Goal: Task Accomplishment & Management: Manage account settings

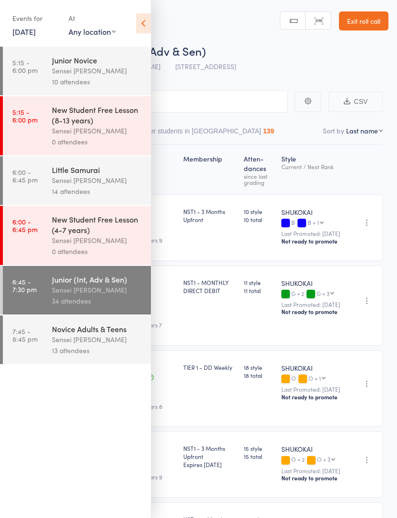
click at [139, 32] on icon at bounding box center [143, 23] width 15 height 20
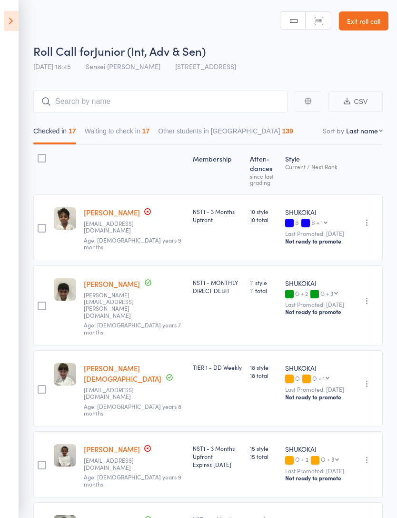
click at [381, 21] on link "Exit roll call" at bounding box center [364, 20] width 50 height 19
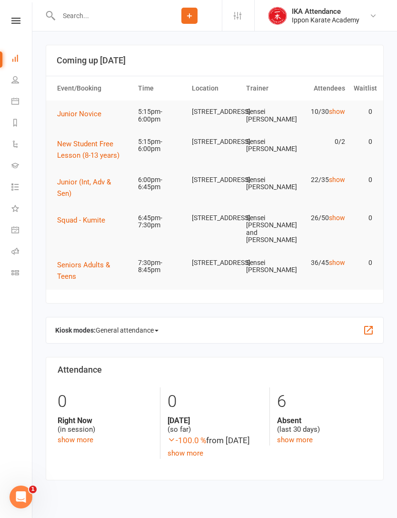
click at [66, 118] on button "Junior Novice" at bounding box center [82, 113] width 51 height 11
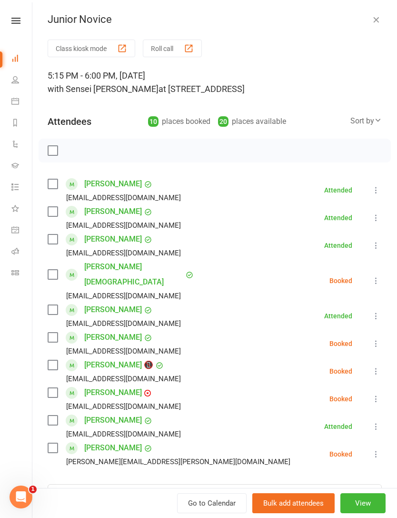
click at [372, 505] on button "View" at bounding box center [362, 503] width 45 height 20
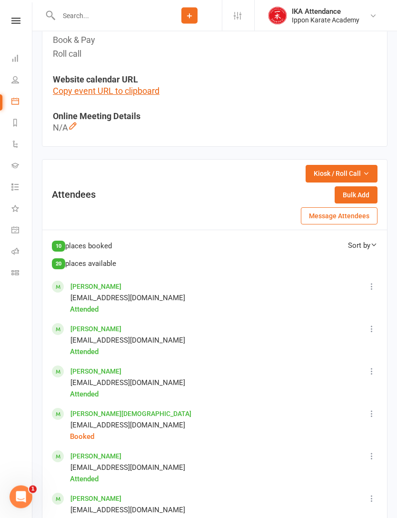
scroll to position [385, 0]
click at [367, 170] on icon "button" at bounding box center [366, 173] width 7 height 7
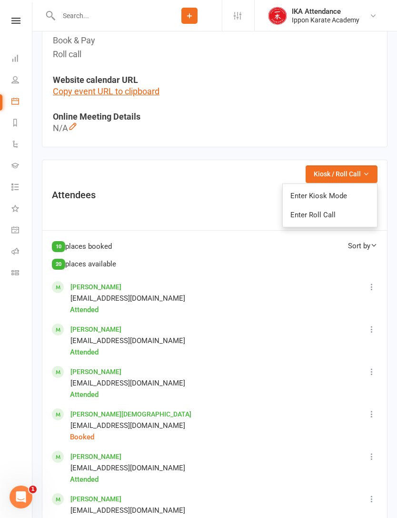
click at [347, 219] on link "Enter Roll Call" at bounding box center [330, 214] width 94 height 19
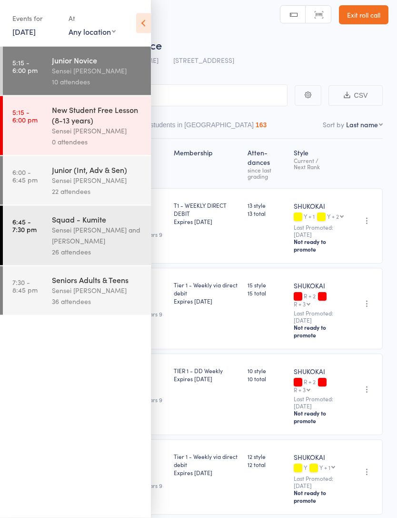
click at [139, 25] on icon at bounding box center [143, 23] width 15 height 20
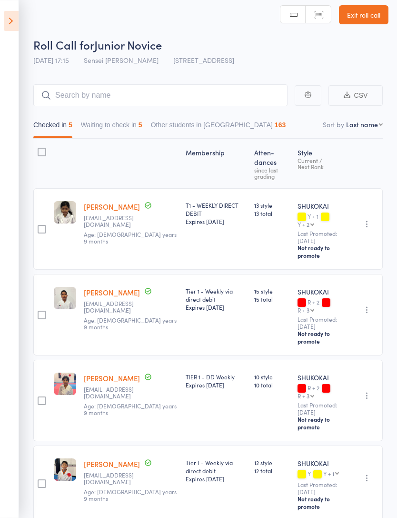
click at [104, 122] on button "Waiting to check in 5" at bounding box center [111, 127] width 61 height 22
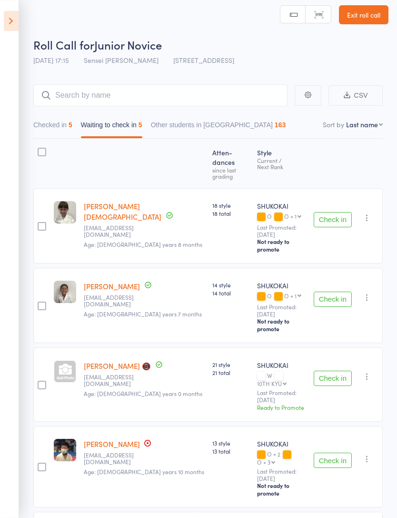
scroll to position [27, 0]
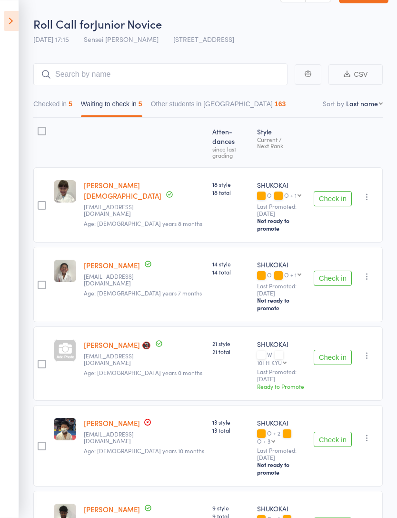
click at [70, 108] on button "Checked in 5" at bounding box center [52, 106] width 39 height 22
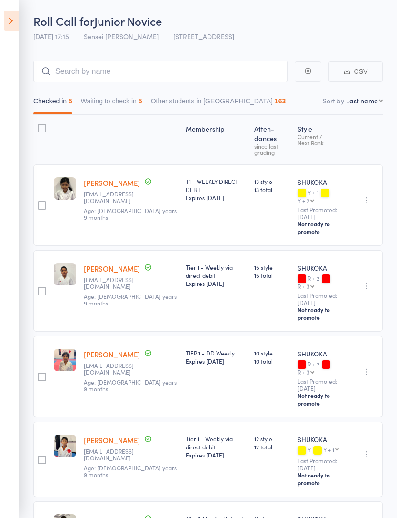
scroll to position [36, 0]
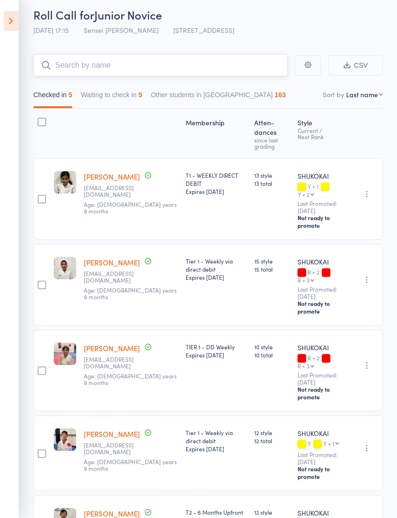
click at [205, 67] on input "search" at bounding box center [160, 65] width 254 height 22
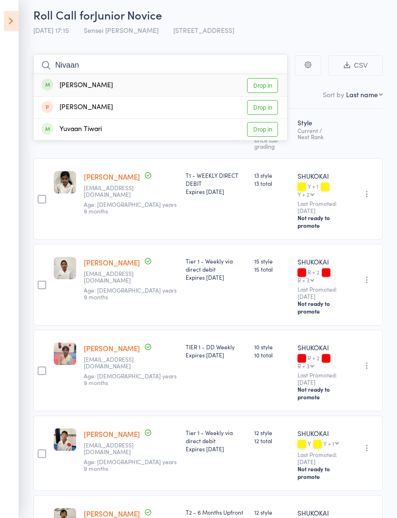
type input "Nivaan"
click at [263, 88] on link "Drop in" at bounding box center [262, 85] width 31 height 15
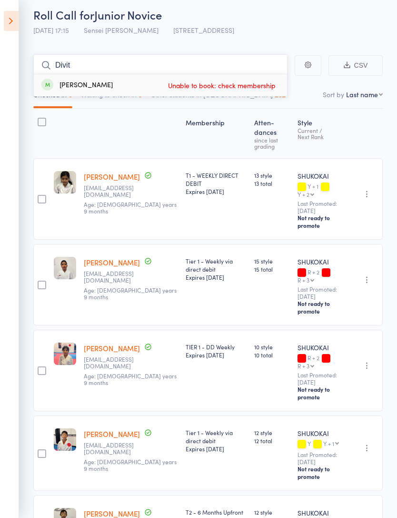
type input "Divit"
click at [149, 89] on div "Divit Gupta Unable to book: check membership" at bounding box center [160, 85] width 253 height 22
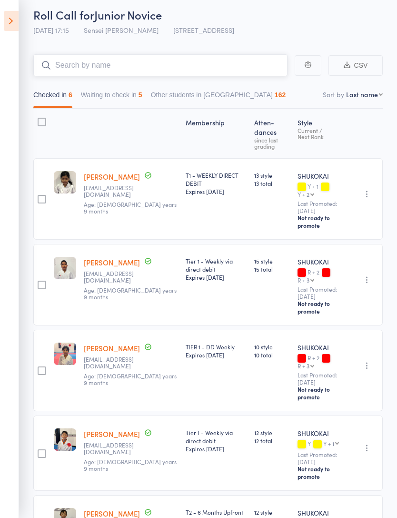
click at [173, 69] on input "search" at bounding box center [160, 65] width 254 height 22
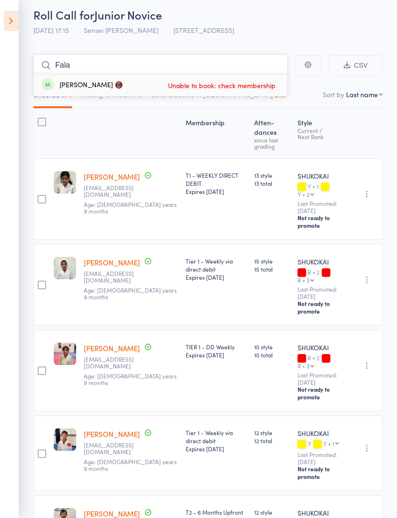
type input "Fala"
click at [261, 83] on span "Unable to book: check membership" at bounding box center [222, 85] width 112 height 14
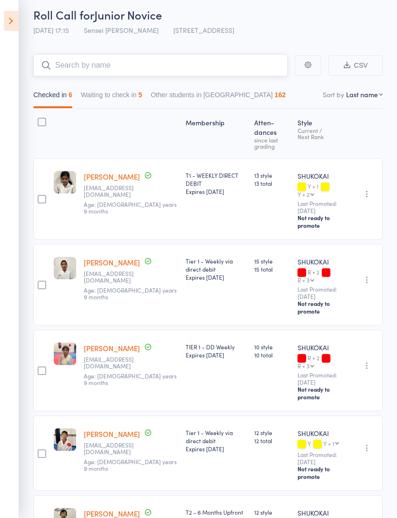
click at [120, 104] on button "Waiting to check in 5" at bounding box center [111, 97] width 61 height 22
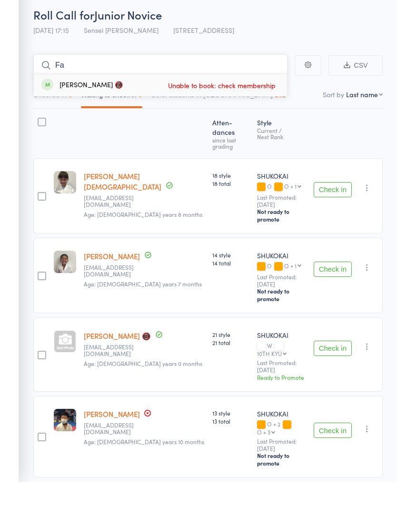
type input "F"
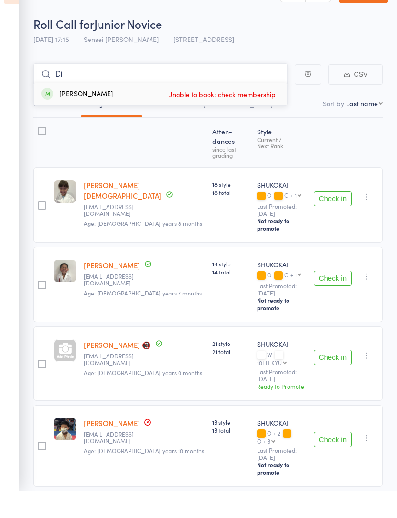
type input "D"
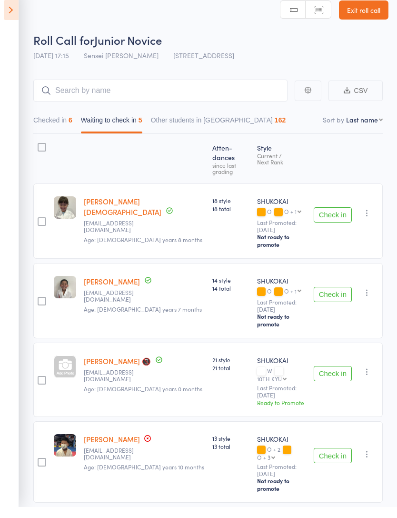
click at [357, 11] on link "Exit roll call" at bounding box center [364, 20] width 50 height 19
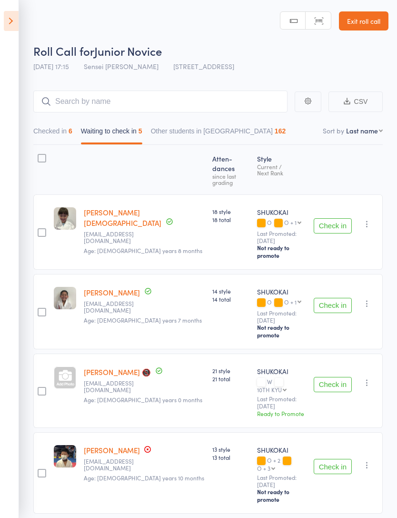
scroll to position [11, 0]
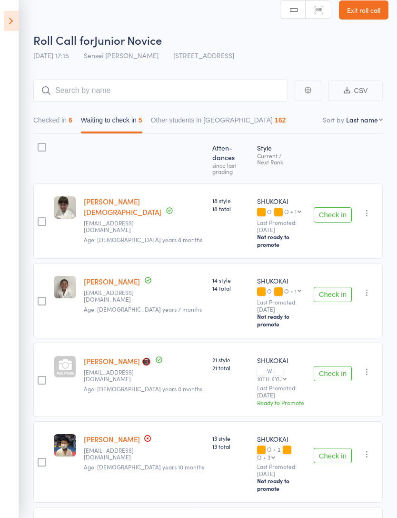
click at [11, 21] on icon at bounding box center [11, 21] width 15 height 20
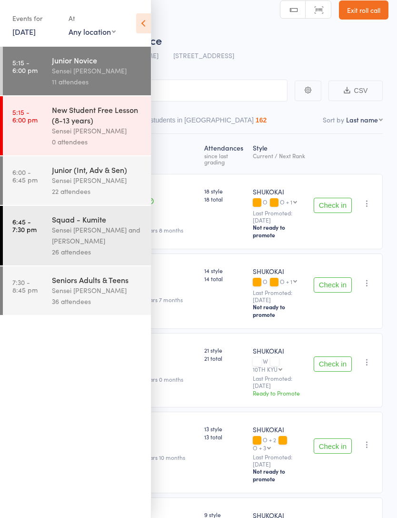
click at [79, 186] on div "Sensei [PERSON_NAME]" at bounding box center [97, 180] width 91 height 11
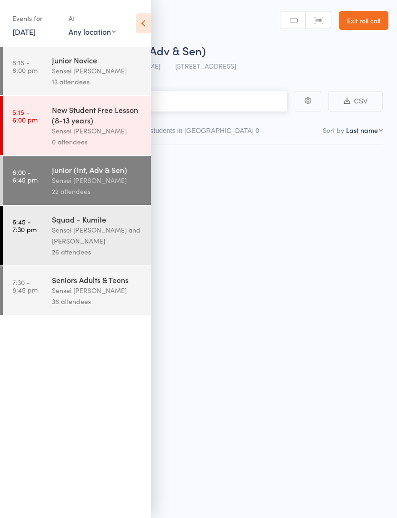
scroll to position [7, 0]
click at [146, 26] on icon at bounding box center [143, 23] width 15 height 20
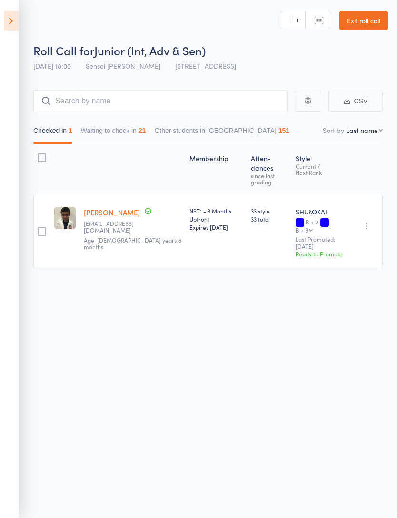
click at [373, 16] on link "Exit roll call" at bounding box center [364, 20] width 50 height 19
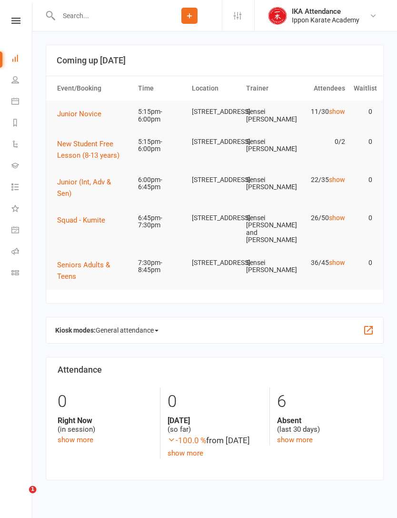
click at [66, 114] on span "Junior Novice" at bounding box center [79, 114] width 44 height 9
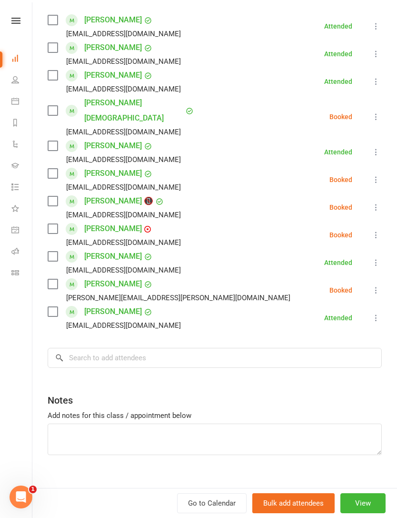
scroll to position [163, 0]
click at [134, 348] on input "search" at bounding box center [215, 358] width 334 height 20
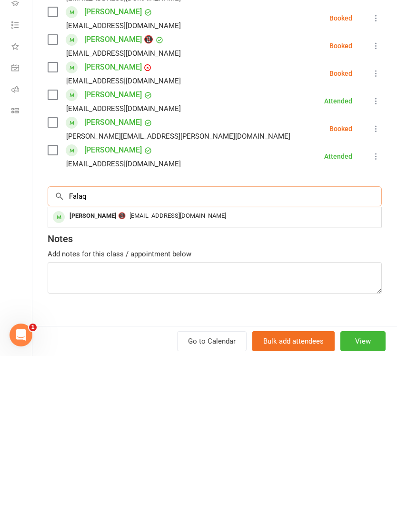
type input "Falaq"
click at [305, 371] on div "nair_ranjana@hotmail.com" at bounding box center [215, 378] width 326 height 14
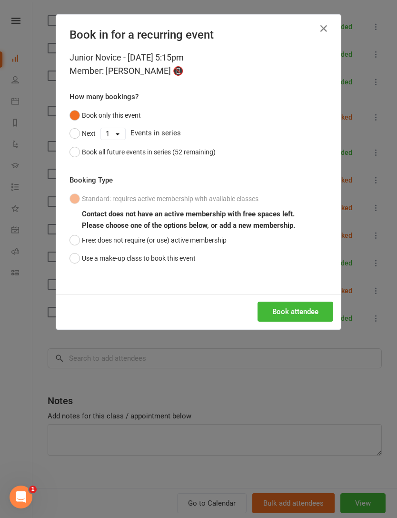
click at [187, 257] on button "Use a make-up class to book this event" at bounding box center [133, 258] width 126 height 18
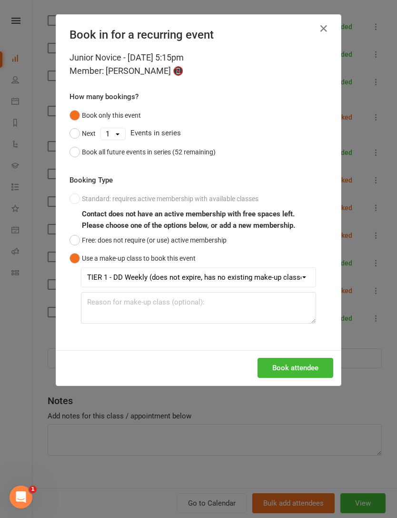
click at [227, 244] on button "Free: does not require (or use) active membership" at bounding box center [148, 240] width 157 height 18
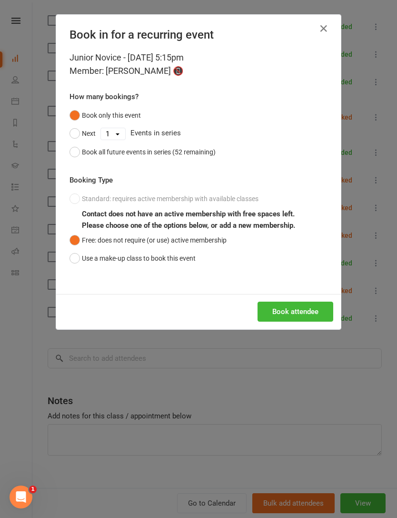
click at [330, 22] on button "button" at bounding box center [323, 28] width 15 height 15
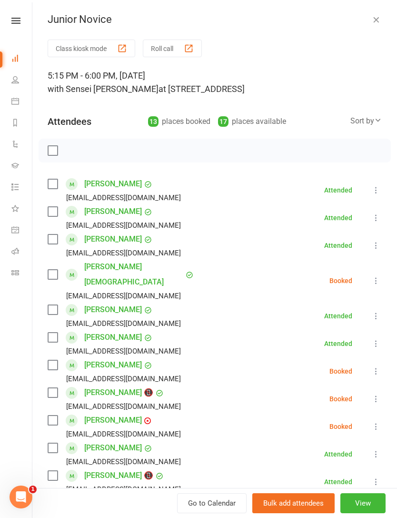
scroll to position [0, 0]
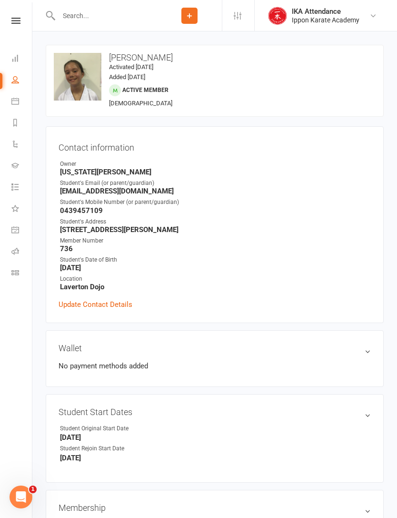
click at [115, 12] on input "text" at bounding box center [106, 15] width 101 height 13
type input "Falaq"
click at [292, 41] on div "[PERSON_NAME] 📵 [EMAIL_ADDRESS][DOMAIN_NAME]" at bounding box center [176, 42] width 258 height 20
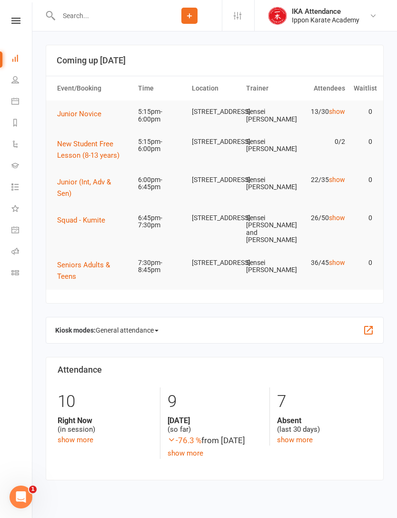
click at [76, 182] on button "Junior (Int, Adv & Sen)" at bounding box center [93, 187] width 72 height 23
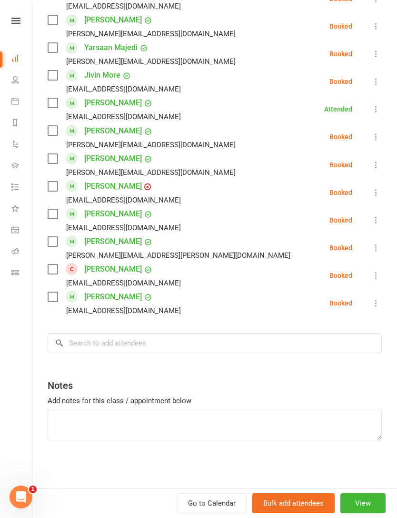
scroll to position [468, 0]
click at [85, 339] on input "search" at bounding box center [215, 343] width 334 height 20
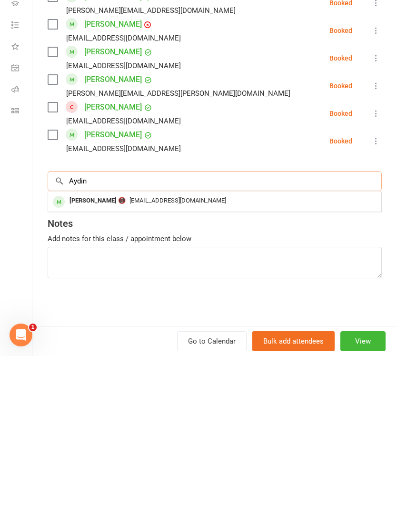
type input "Aydin"
click at [204, 356] on div "awadiyasiu95@gmail.com" at bounding box center [215, 363] width 326 height 14
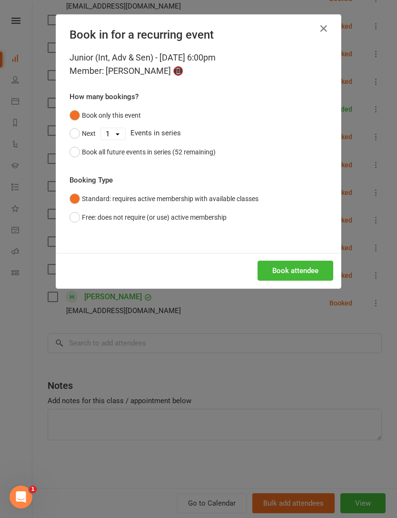
click at [219, 219] on button "Free: does not require (or use) active membership" at bounding box center [148, 217] width 157 height 18
click at [371, 282] on div "Book in for a recurring event Junior (Int, Adv & Sen) - Aug 14, 2025 6:00pm Mem…" at bounding box center [198, 259] width 397 height 518
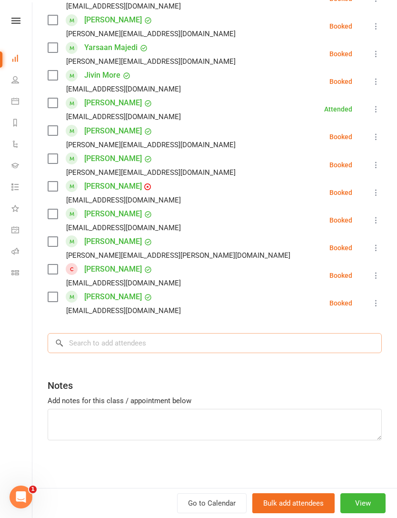
click at [202, 338] on input "search" at bounding box center [215, 343] width 334 height 20
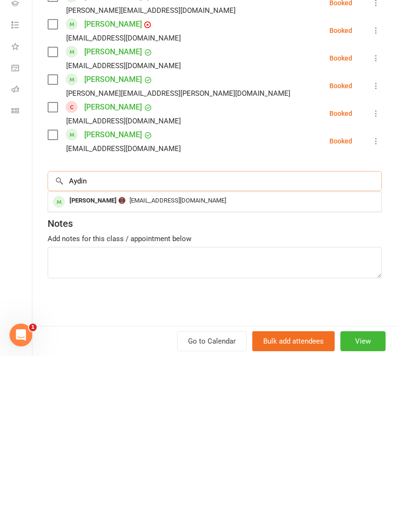
type input "Aydin"
click at [223, 356] on div "awadiyasiu95@gmail.com" at bounding box center [215, 363] width 326 height 14
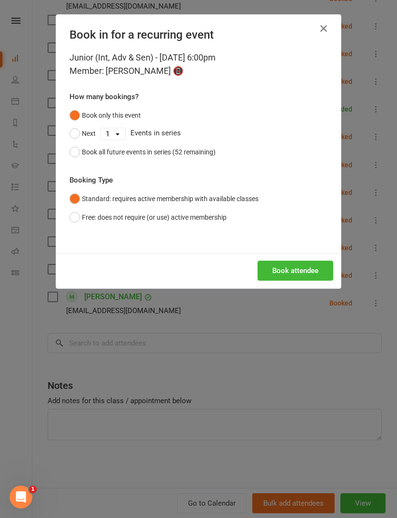
click at [197, 213] on button "Free: does not require (or use) active membership" at bounding box center [148, 217] width 157 height 18
click at [294, 267] on button "Book attendee" at bounding box center [296, 270] width 76 height 20
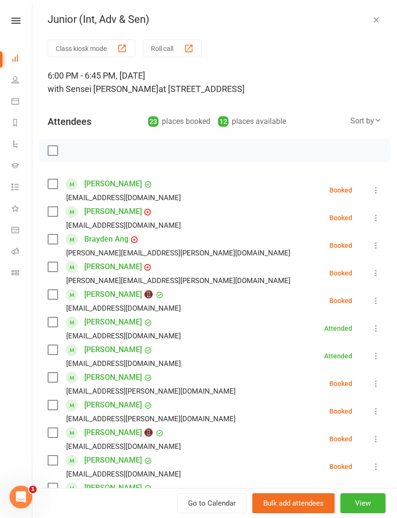
scroll to position [0, 0]
click at [376, 22] on icon "button" at bounding box center [376, 20] width 10 height 10
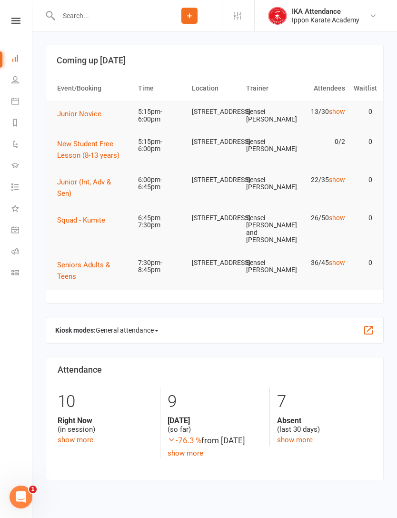
click at [68, 192] on span "Junior (Int, Adv & Sen)" at bounding box center [84, 188] width 54 height 20
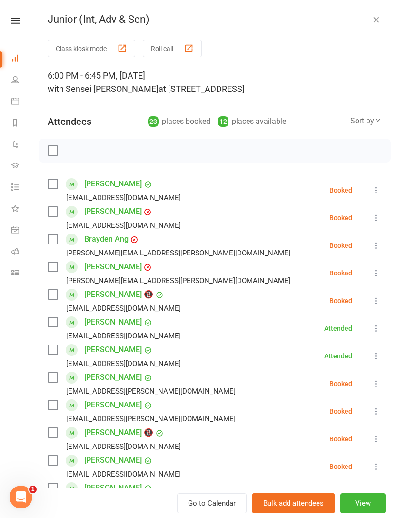
click at [366, 500] on button "View" at bounding box center [362, 503] width 45 height 20
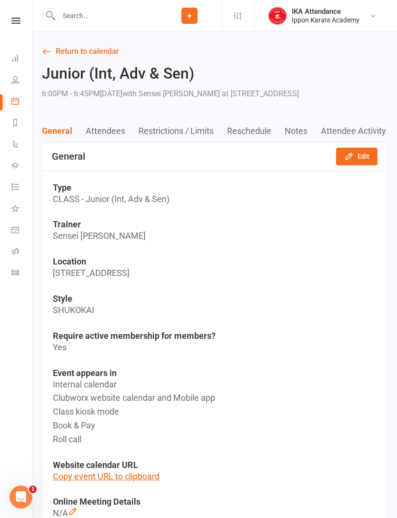
click at [16, 105] on link "Calendar" at bounding box center [21, 101] width 21 height 21
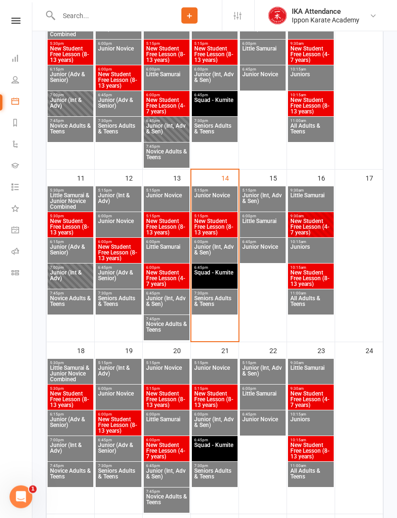
scroll to position [385, 0]
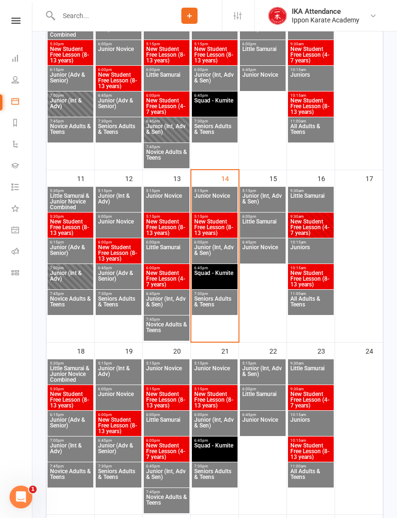
click at [224, 250] on span "Junior (Int, Adv & Sen)" at bounding box center [215, 252] width 42 height 17
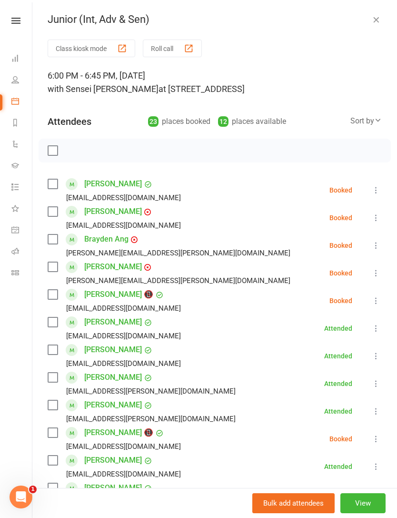
click at [161, 47] on button "Roll call" at bounding box center [172, 49] width 59 height 18
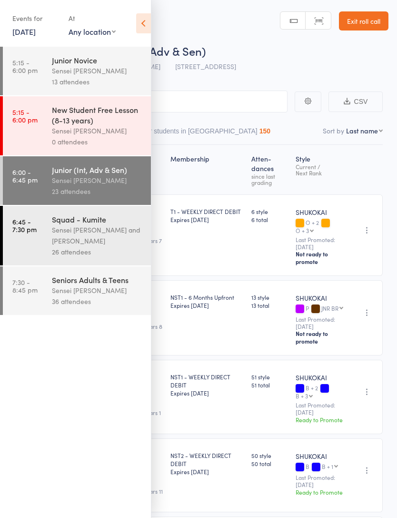
click at [144, 18] on icon at bounding box center [143, 23] width 15 height 20
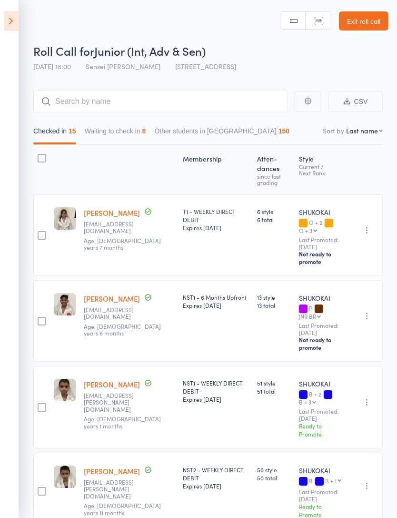
click at [104, 136] on button "Waiting to check in 8" at bounding box center [115, 133] width 61 height 22
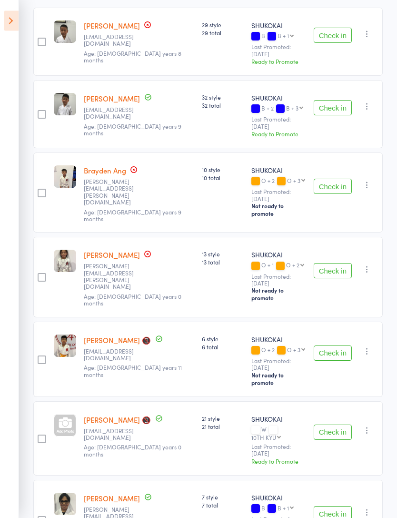
scroll to position [177, 0]
click at [332, 345] on button "Check in" at bounding box center [333, 352] width 38 height 15
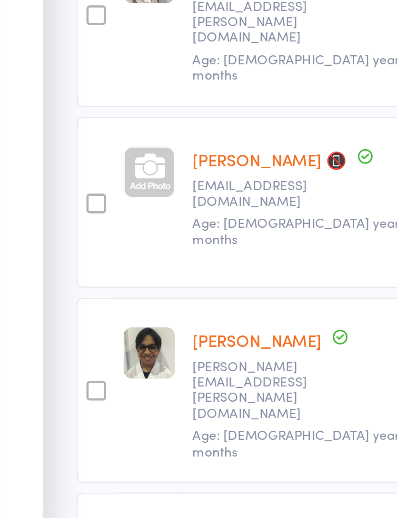
scroll to position [164, 0]
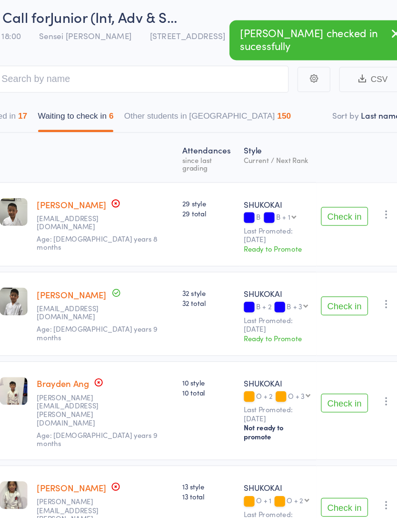
scroll to position [0, 0]
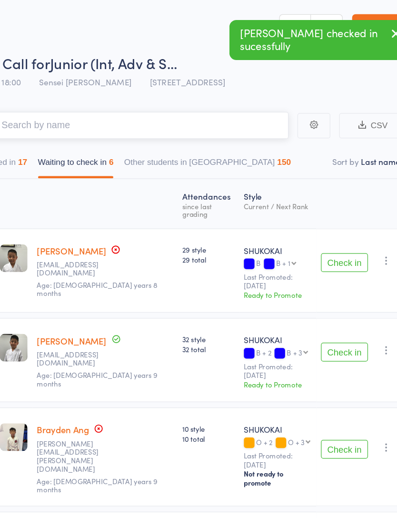
click at [43, 100] on input "search" at bounding box center [160, 101] width 254 height 22
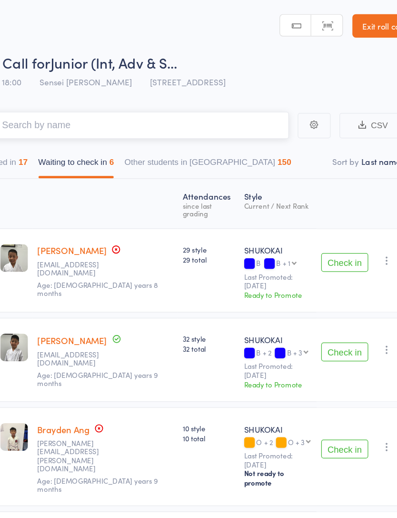
click at [69, 134] on div "17" at bounding box center [73, 131] width 8 height 8
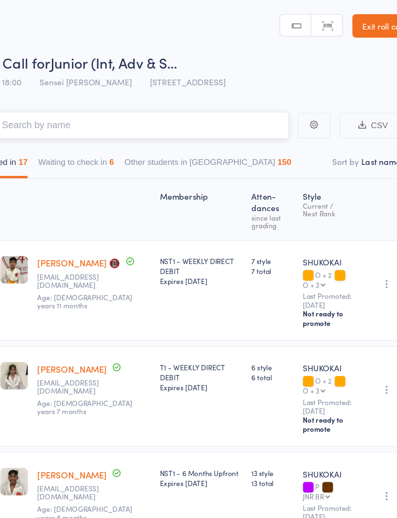
click at [33, 95] on input "search" at bounding box center [160, 101] width 254 height 22
click at [165, 101] on input "search" at bounding box center [160, 101] width 254 height 22
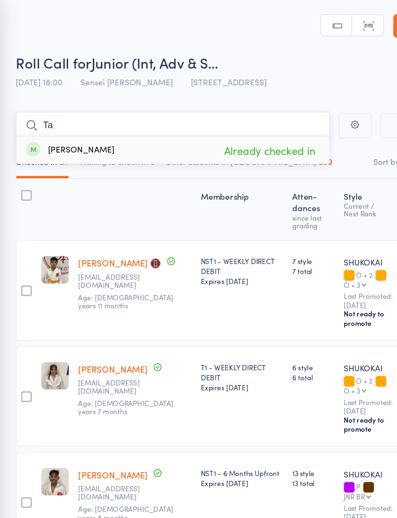
type input "T"
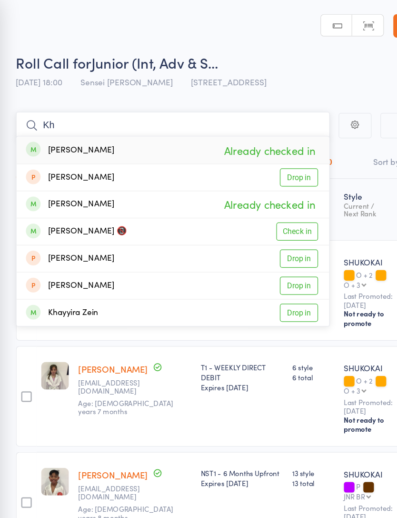
type input "K"
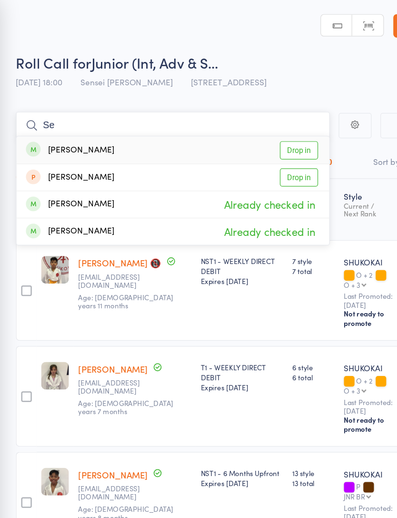
type input "S"
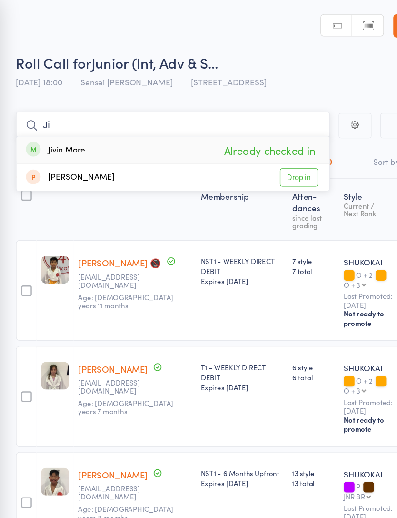
type input "J"
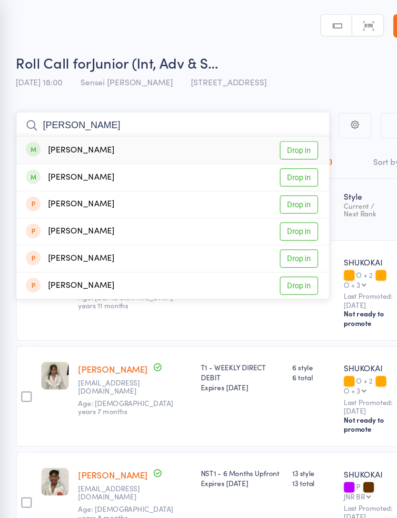
type input "[PERSON_NAME]"
click at [247, 117] on link "Drop in" at bounding box center [262, 121] width 31 height 15
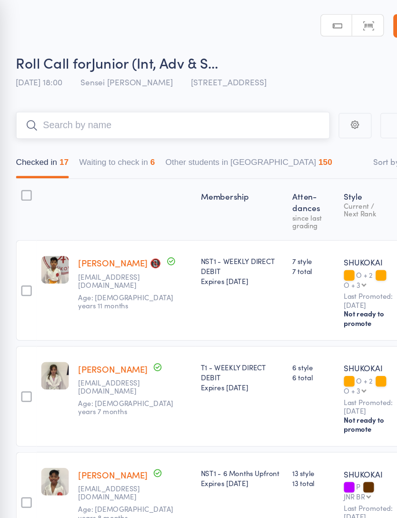
click at [33, 133] on button "Checked in 17" at bounding box center [54, 133] width 43 height 22
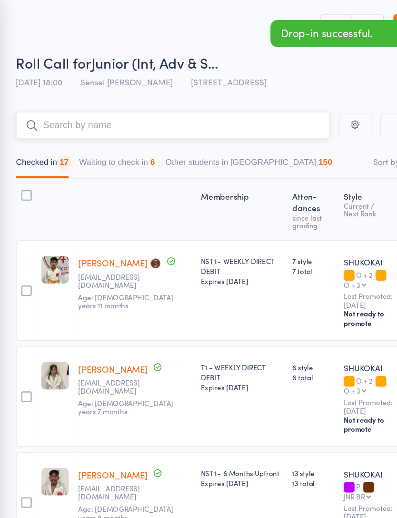
click at [49, 101] on input "search" at bounding box center [160, 101] width 254 height 22
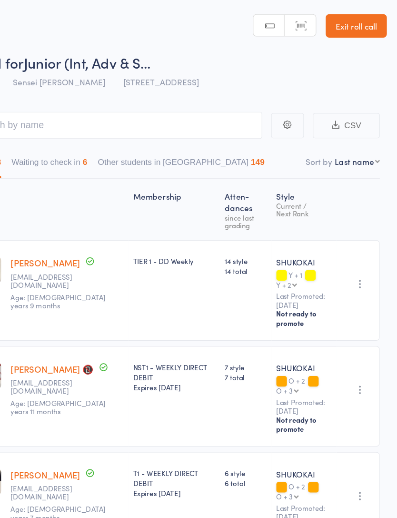
click at [362, 225] on icon "button" at bounding box center [367, 230] width 10 height 10
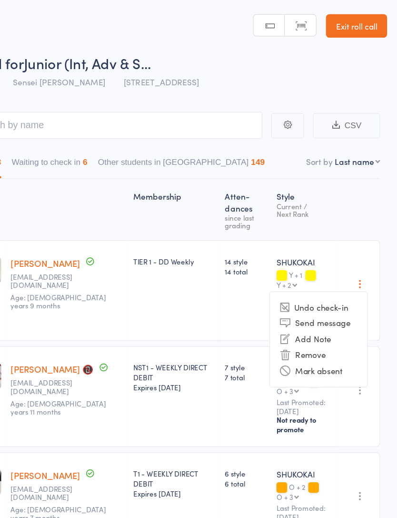
click at [294, 293] on li "Mark absent" at bounding box center [333, 299] width 79 height 13
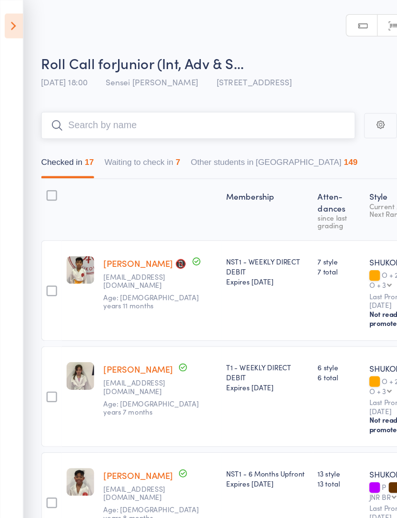
click at [82, 103] on input "search" at bounding box center [160, 101] width 254 height 22
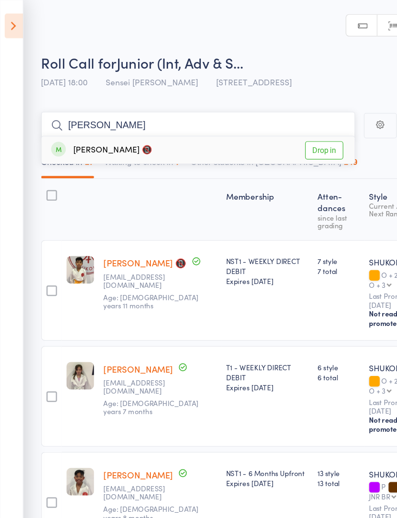
type input "[PERSON_NAME]"
click at [244, 123] on div "[PERSON_NAME] 📵 Drop in" at bounding box center [160, 121] width 253 height 22
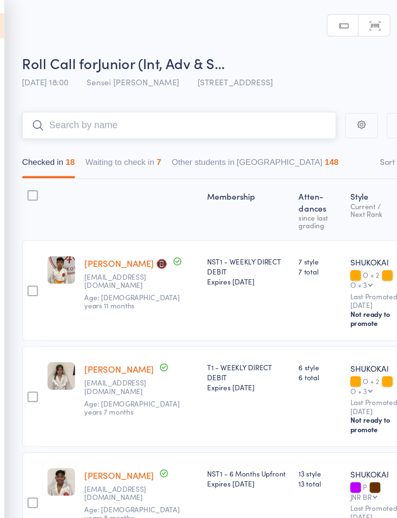
click at [48, 98] on input "search" at bounding box center [160, 101] width 254 height 22
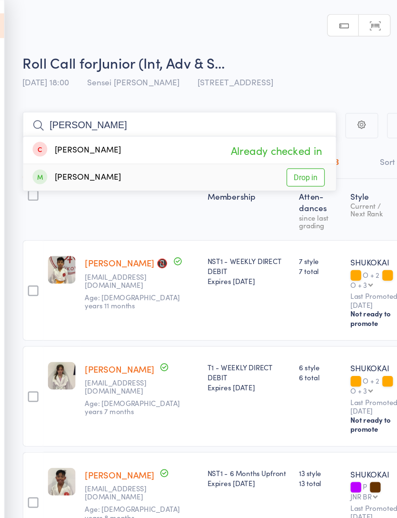
type input "[PERSON_NAME]"
click at [248, 141] on link "Drop in" at bounding box center [262, 143] width 31 height 15
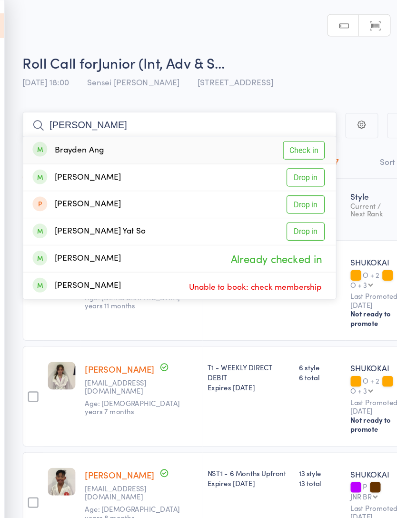
type input "[PERSON_NAME]"
click at [247, 142] on link "Drop in" at bounding box center [262, 143] width 31 height 15
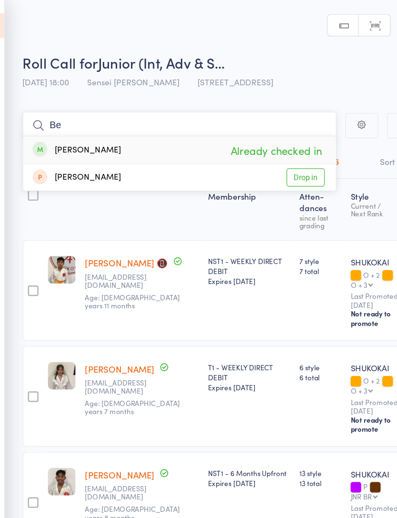
type input "B"
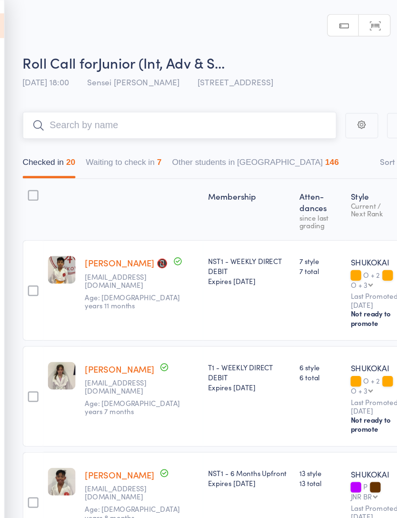
click at [212, 107] on input "search" at bounding box center [160, 101] width 254 height 22
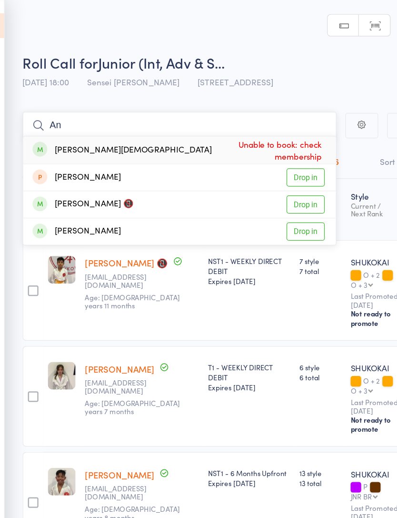
type input "A"
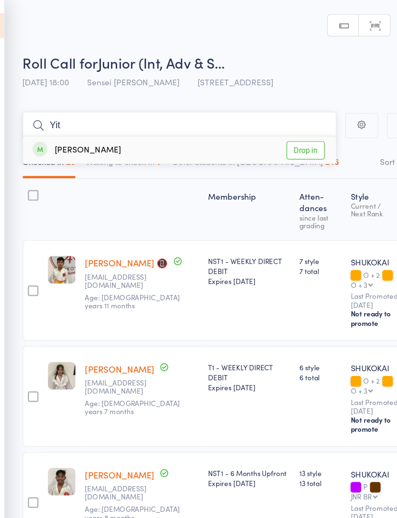
type input "Yit"
click at [247, 126] on link "Drop in" at bounding box center [262, 121] width 31 height 15
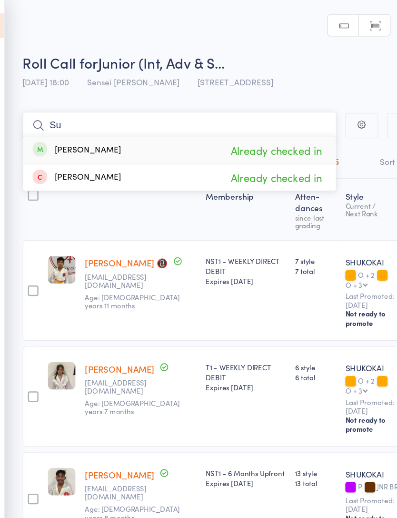
type input "S"
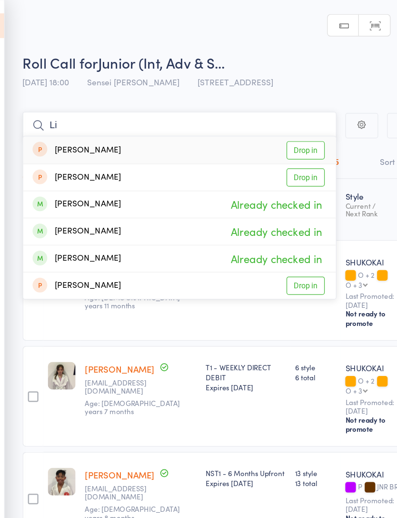
type input "L"
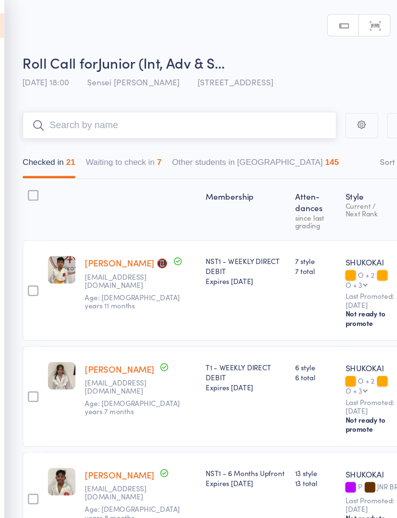
type input "B"
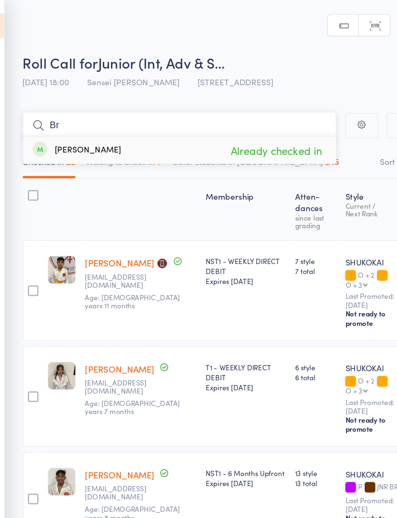
type input "B"
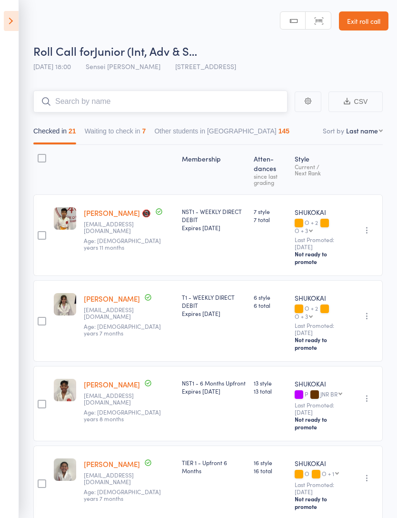
click at [66, 105] on input "search" at bounding box center [160, 101] width 254 height 22
click at [69, 103] on input "search" at bounding box center [160, 101] width 254 height 22
click at [105, 126] on button "Waiting to check in 7" at bounding box center [115, 133] width 61 height 22
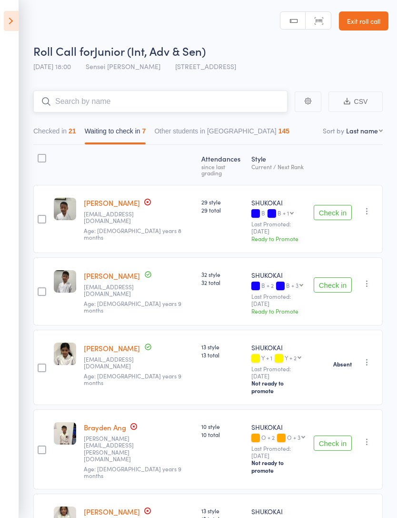
click at [81, 92] on input "search" at bounding box center [160, 101] width 254 height 22
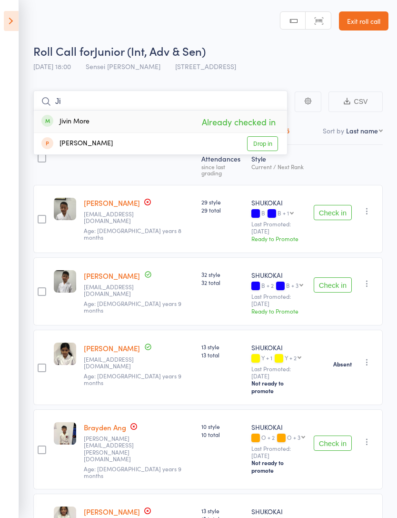
type input "J"
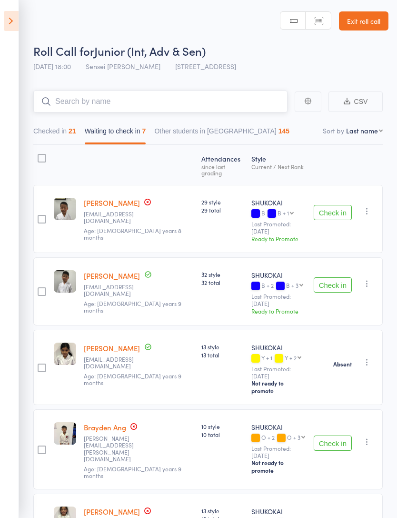
type input "T"
click at [249, 104] on input "search" at bounding box center [160, 101] width 254 height 22
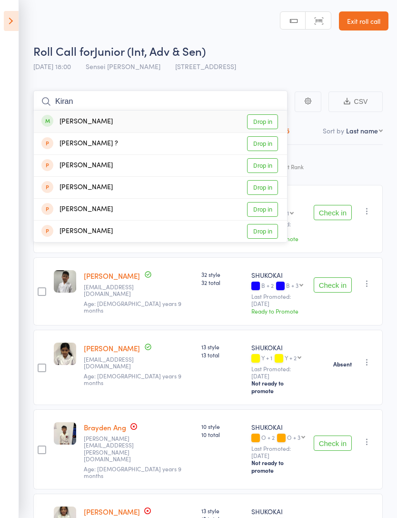
type input "Kiran"
click at [270, 122] on link "Drop in" at bounding box center [262, 121] width 31 height 15
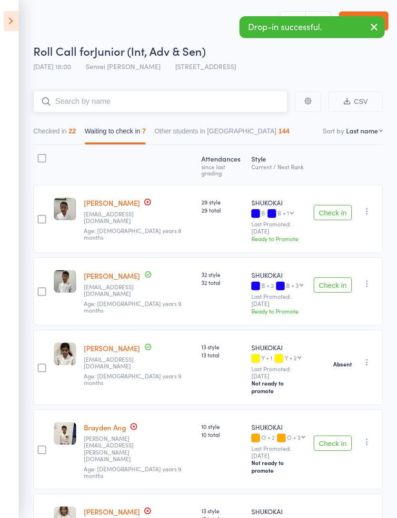
click at [42, 127] on button "Checked in 22" at bounding box center [54, 133] width 43 height 22
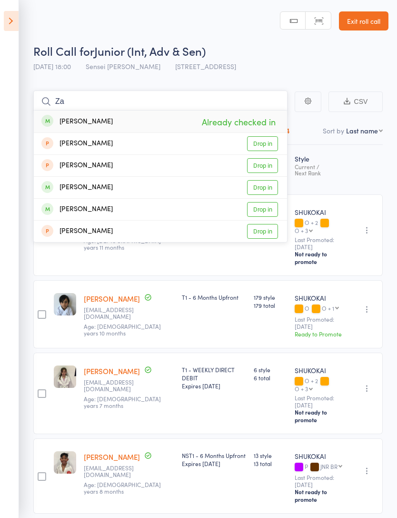
type input "Z"
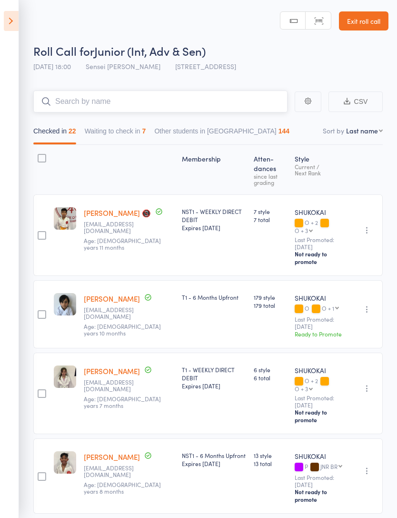
click at [101, 124] on button "Waiting to check in 7" at bounding box center [115, 133] width 61 height 22
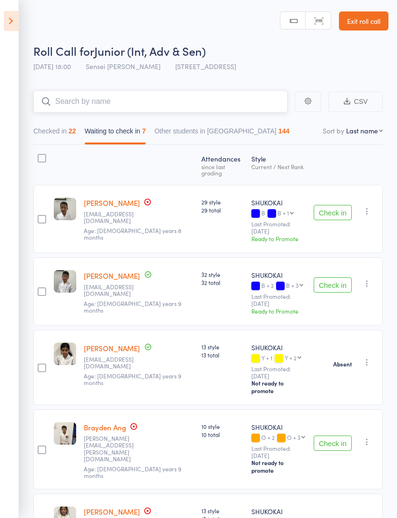
click at [48, 129] on button "Checked in 22" at bounding box center [54, 133] width 43 height 22
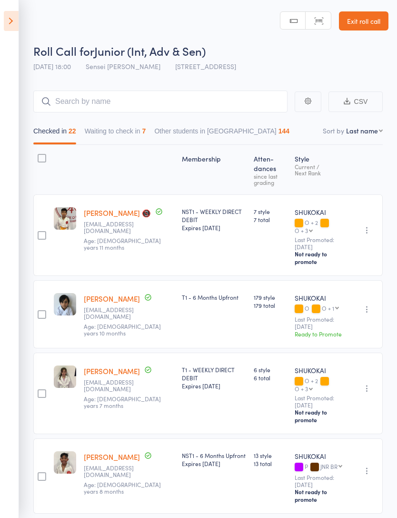
click at [371, 23] on link "Exit roll call" at bounding box center [364, 20] width 50 height 19
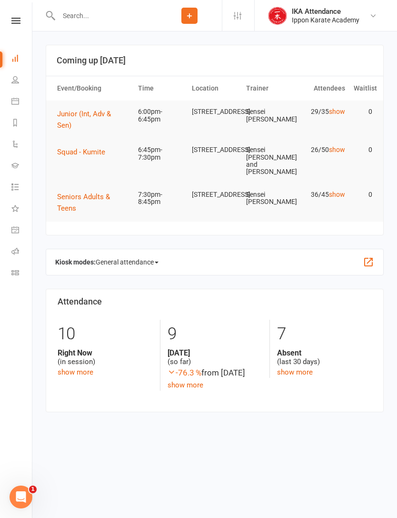
click at [76, 112] on span "Junior (Int, Adv & Sen)" at bounding box center [84, 120] width 54 height 20
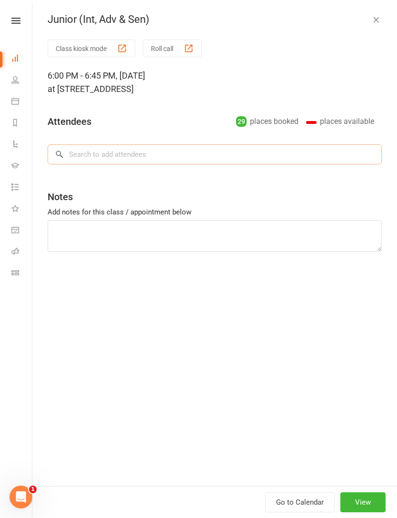
click at [235, 153] on input "search" at bounding box center [215, 154] width 334 height 20
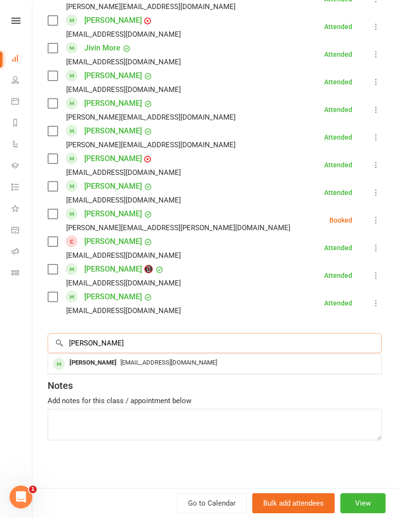
scroll to position [661, 0]
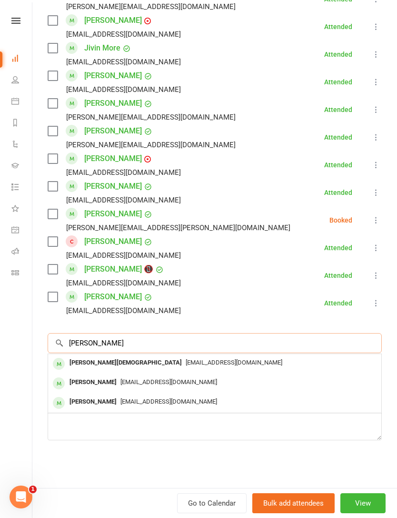
type input "[PERSON_NAME]"
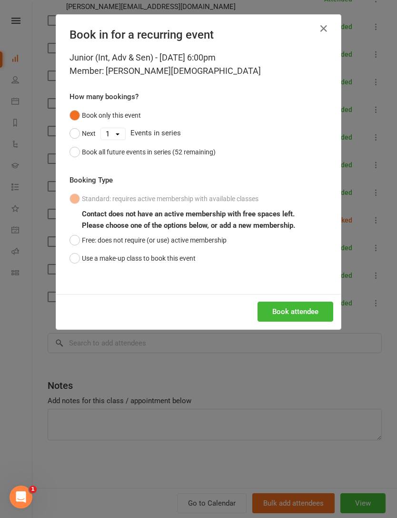
click at [84, 224] on b "Please choose one of the options below, or add a new membership." at bounding box center [188, 225] width 213 height 9
click at [318, 305] on button "Book attendee" at bounding box center [296, 311] width 76 height 20
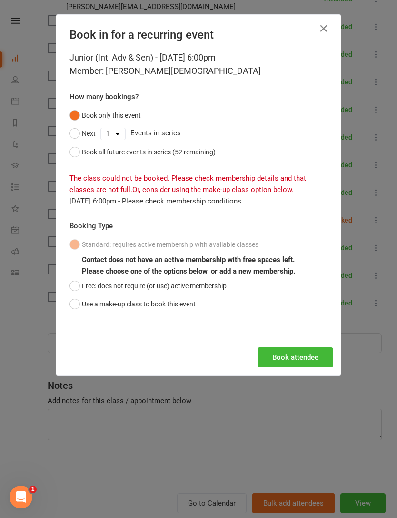
click at [77, 278] on button "Free: does not require (or use) active membership" at bounding box center [148, 286] width 157 height 18
click at [299, 348] on button "Book attendee" at bounding box center [296, 357] width 76 height 20
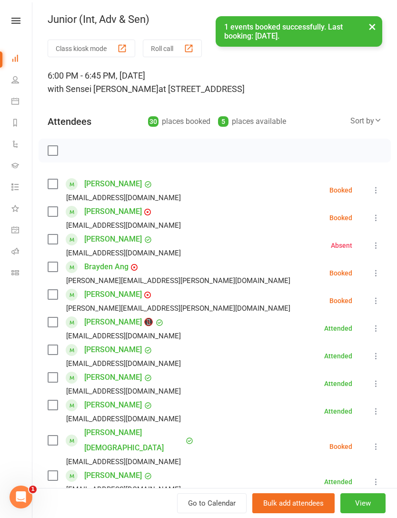
scroll to position [0, 0]
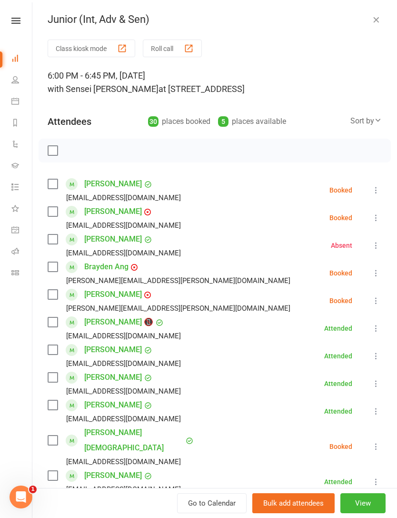
click at [164, 49] on button "Roll call" at bounding box center [172, 49] width 59 height 18
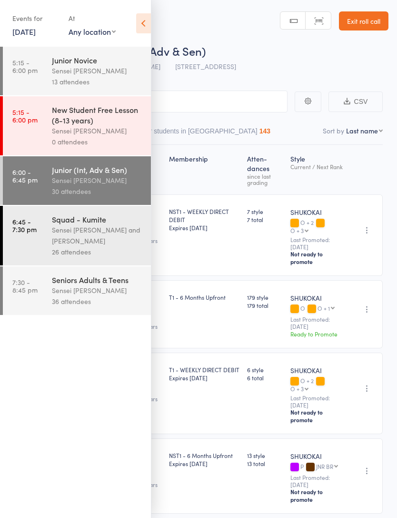
click at [142, 20] on icon at bounding box center [143, 23] width 15 height 20
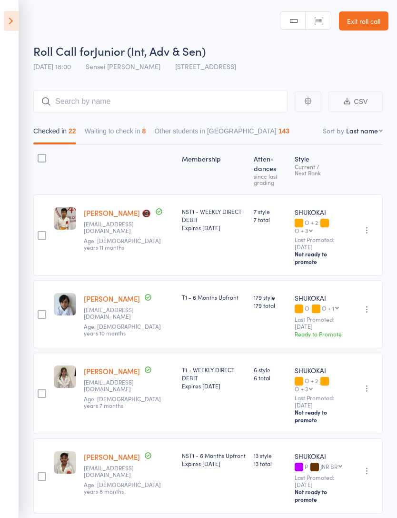
click at [110, 134] on button "Waiting to check in 8" at bounding box center [115, 133] width 61 height 22
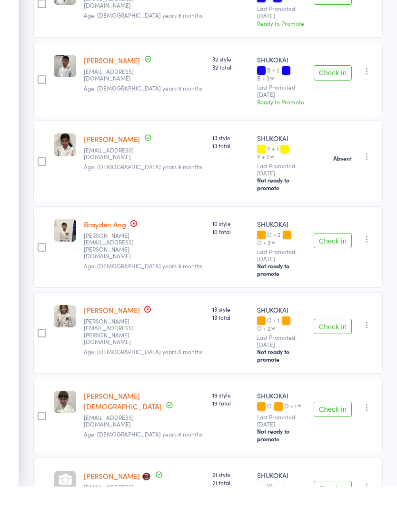
scroll to position [193, 0]
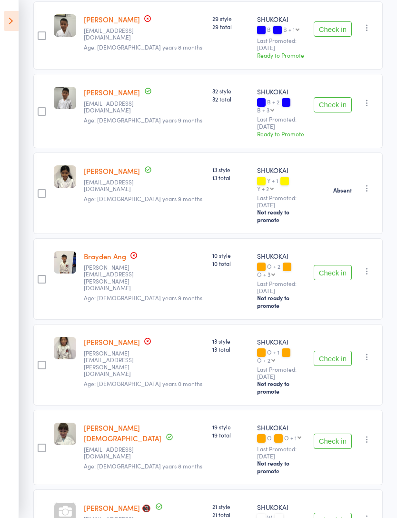
click at [339, 433] on button "Check in" at bounding box center [333, 440] width 38 height 15
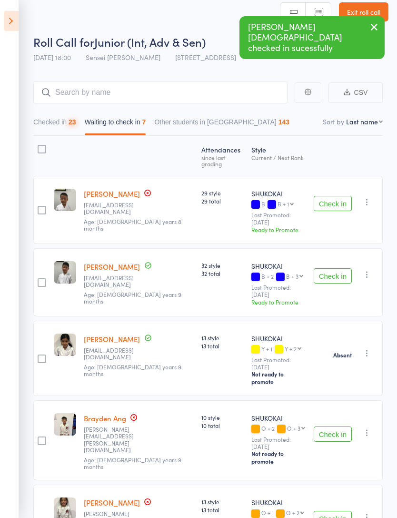
scroll to position [0, 0]
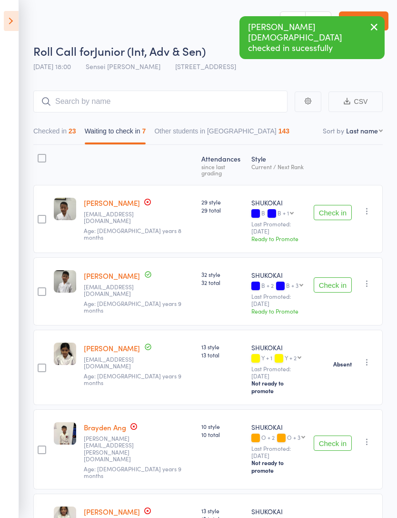
click at [49, 140] on button "Checked in 23" at bounding box center [54, 133] width 43 height 22
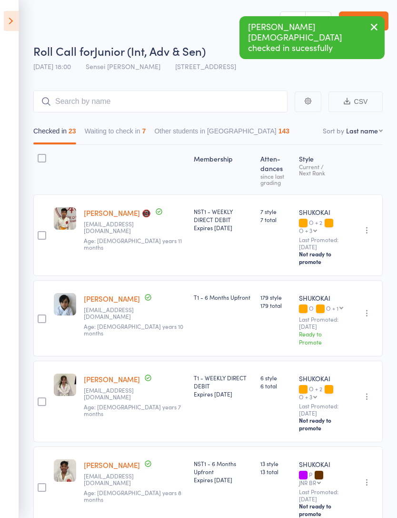
click at [114, 133] on button "Waiting to check in 7" at bounding box center [115, 133] width 61 height 22
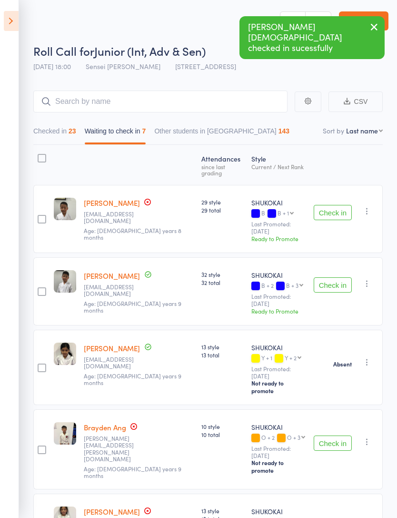
click at [40, 160] on div at bounding box center [42, 158] width 9 height 9
click at [40, 155] on input "checkbox" at bounding box center [40, 155] width 0 height 0
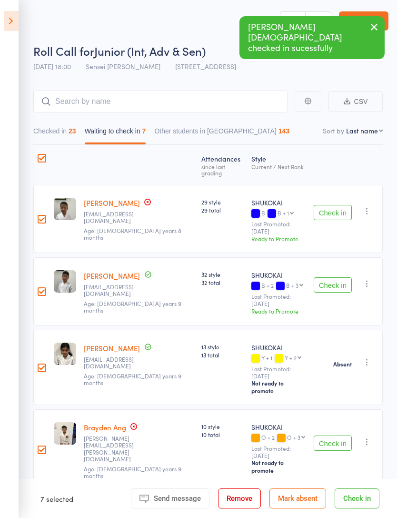
click at [298, 493] on button "Mark absent" at bounding box center [298, 498] width 57 height 20
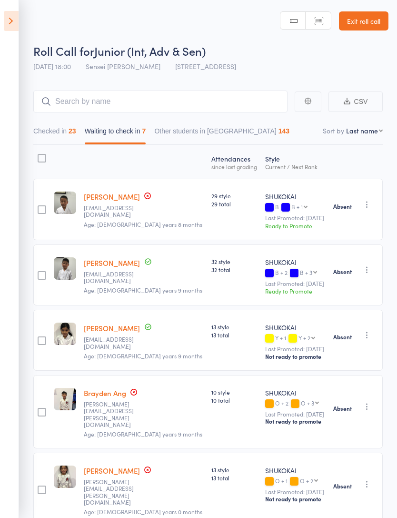
click at [17, 18] on icon at bounding box center [11, 21] width 15 height 20
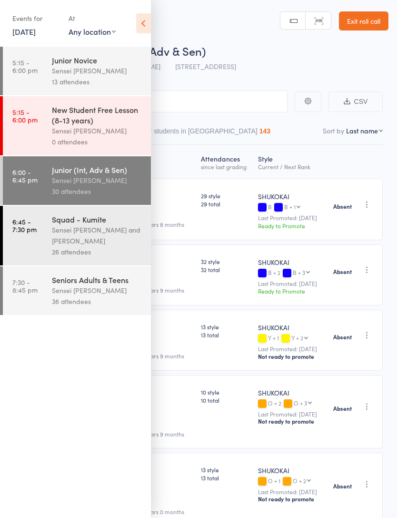
click at [144, 31] on icon at bounding box center [143, 23] width 15 height 20
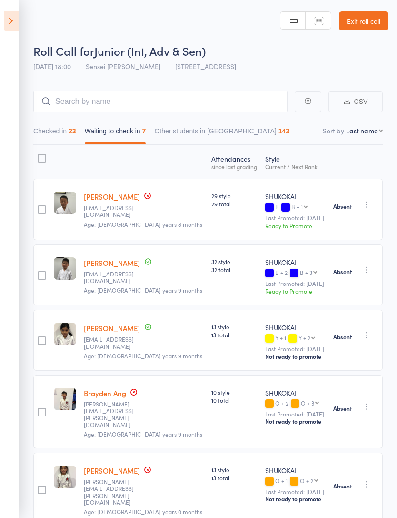
click at [4, 13] on icon at bounding box center [11, 21] width 15 height 20
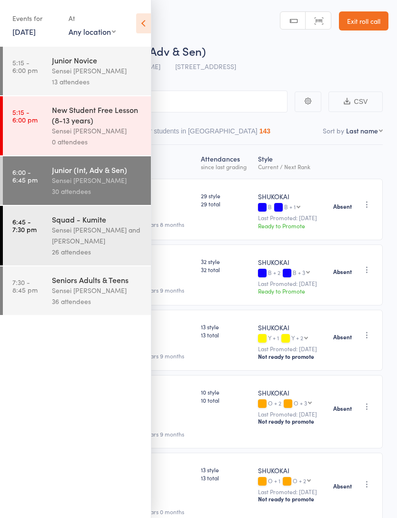
click at [29, 241] on link "6:45 - 7:30 pm Squad - Kumite Sensei Andy H and Sensei Simon Hunt 26 attendees" at bounding box center [77, 236] width 148 height 60
click at [144, 26] on icon at bounding box center [143, 23] width 15 height 20
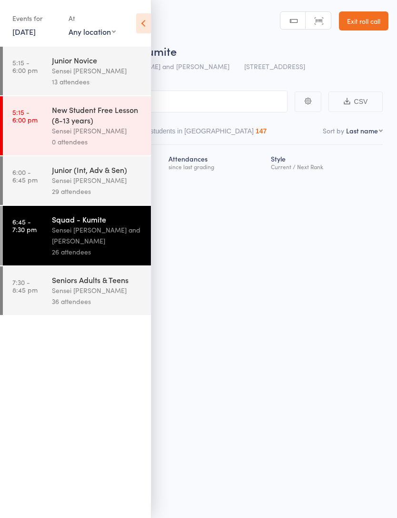
click at [144, 22] on icon at bounding box center [143, 23] width 15 height 20
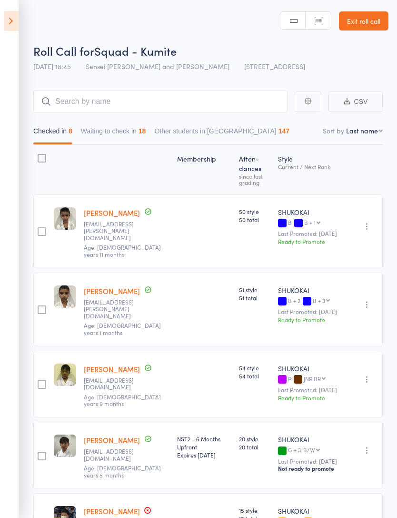
click at [87, 137] on button "Waiting to check in 18" at bounding box center [113, 133] width 65 height 22
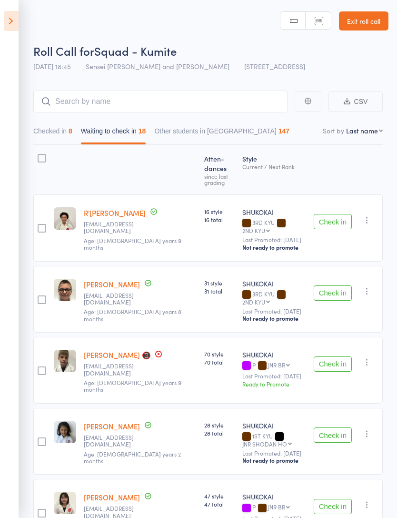
click at [50, 135] on button "Checked in 8" at bounding box center [52, 133] width 39 height 22
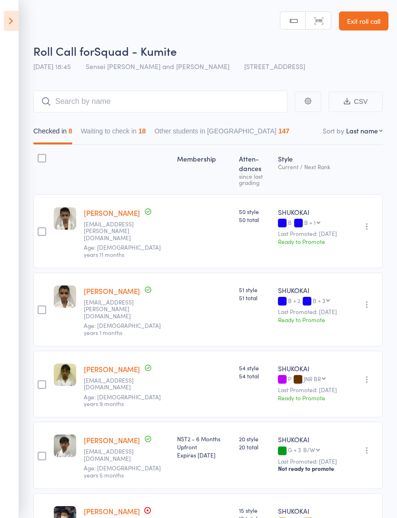
click at [114, 135] on button "Waiting to check in 18" at bounding box center [113, 133] width 65 height 22
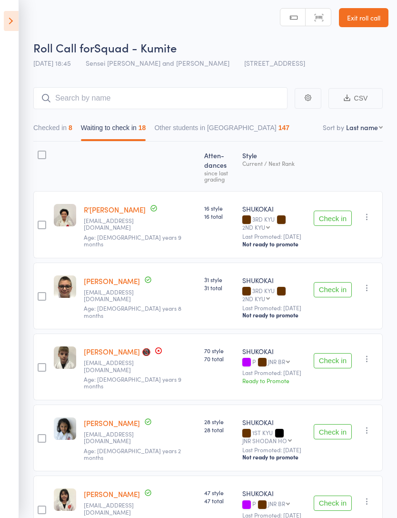
click at [337, 353] on button "Check in" at bounding box center [333, 360] width 38 height 15
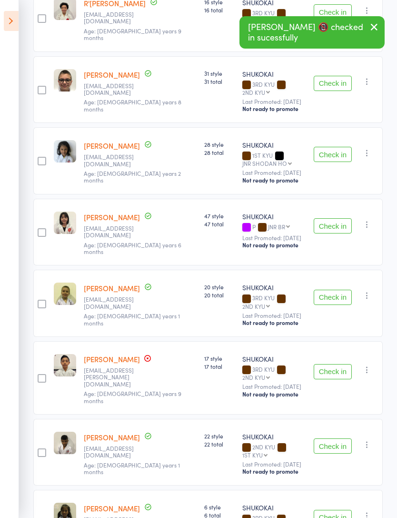
scroll to position [210, 0]
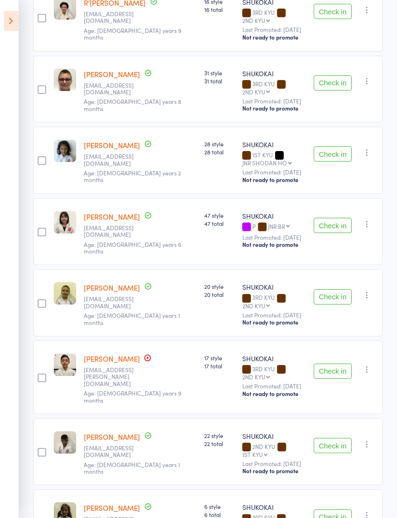
click at [339, 363] on button "Check in" at bounding box center [333, 370] width 38 height 15
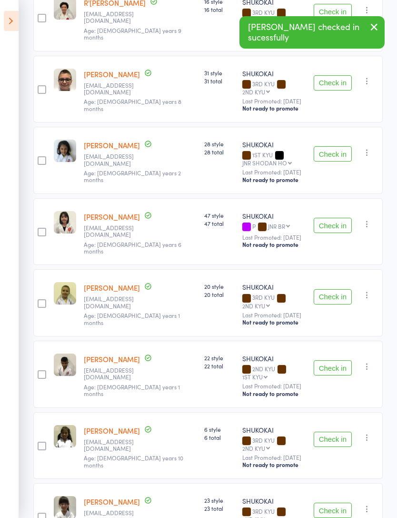
click at [336, 360] on button "Check in" at bounding box center [333, 367] width 38 height 15
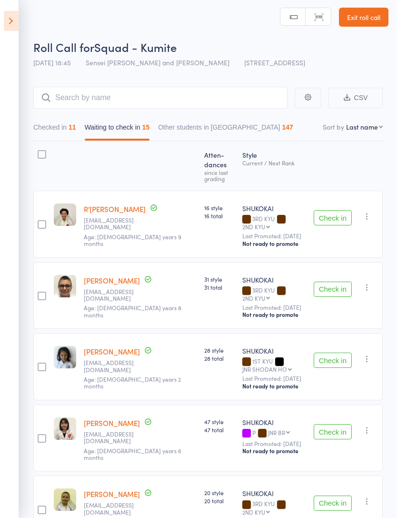
scroll to position [0, 0]
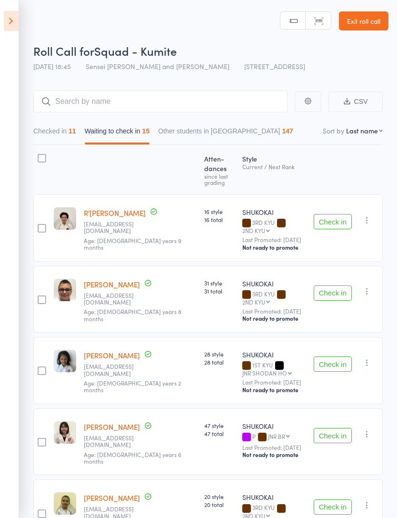
click at [60, 120] on div "Checked in 11 Waiting to check in 15 Other students in SHUKOKAI 147" at bounding box center [208, 128] width 350 height 32
click at [59, 131] on button "Checked in 11" at bounding box center [54, 133] width 43 height 22
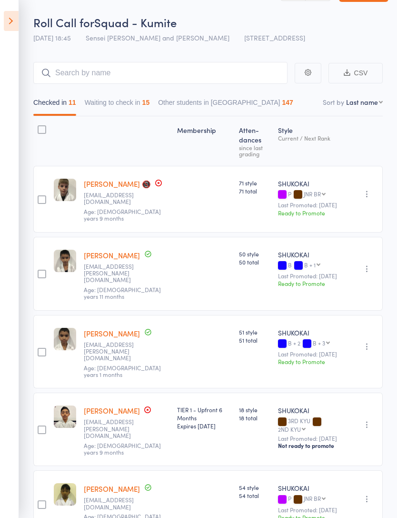
scroll to position [30, 0]
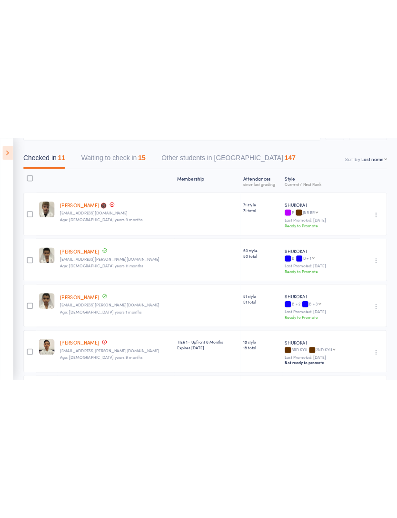
scroll to position [31, 0]
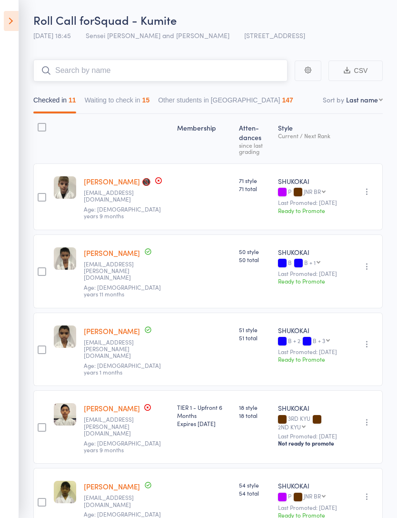
click at [188, 67] on input "search" at bounding box center [160, 71] width 254 height 22
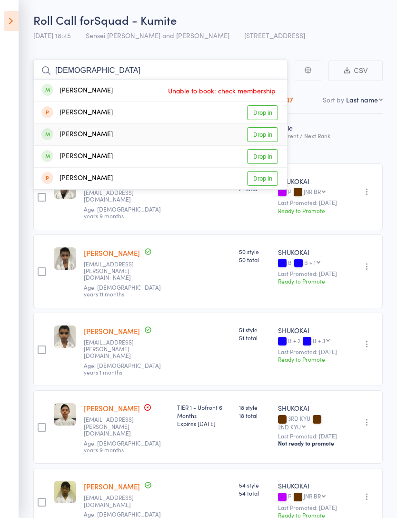
type input "Isaa"
click at [265, 130] on link "Drop in" at bounding box center [262, 134] width 31 height 15
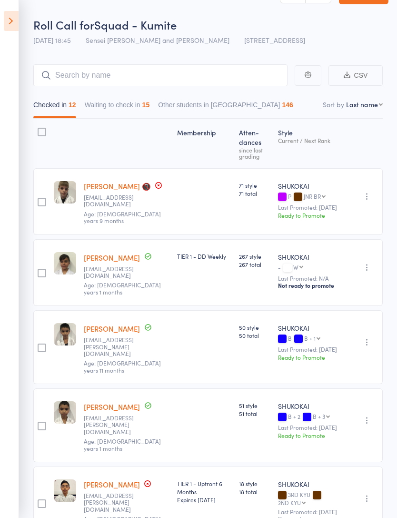
scroll to position [0, 0]
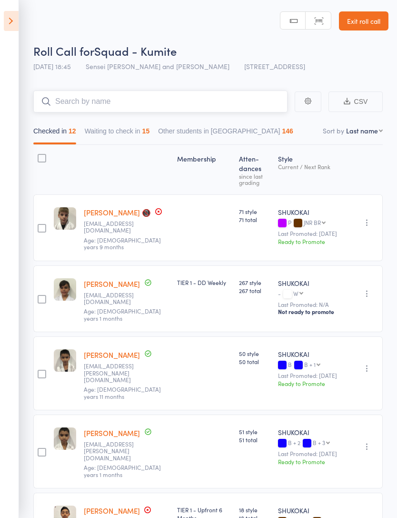
click at [105, 123] on button "Waiting to check in 15" at bounding box center [117, 133] width 65 height 22
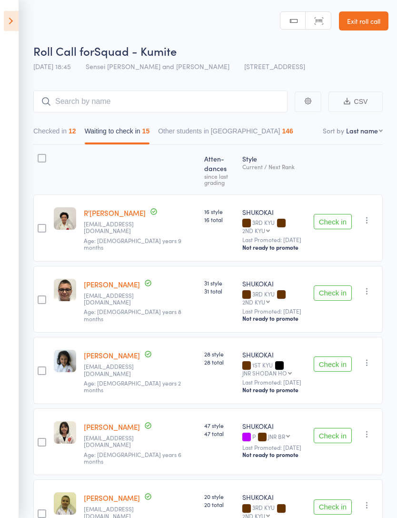
click at [50, 153] on div at bounding box center [65, 169] width 30 height 41
click at [38, 160] on div at bounding box center [42, 158] width 9 height 9
click at [40, 155] on input "checkbox" at bounding box center [40, 155] width 0 height 0
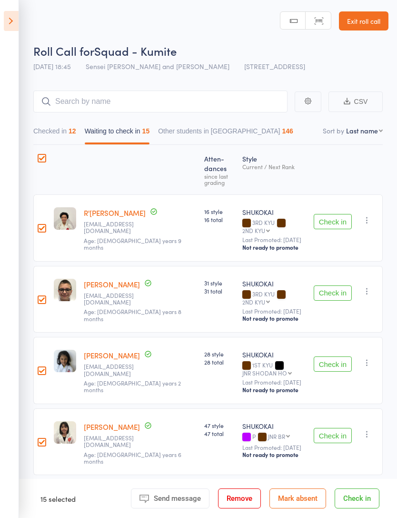
click at [297, 491] on button "Mark absent" at bounding box center [298, 498] width 57 height 20
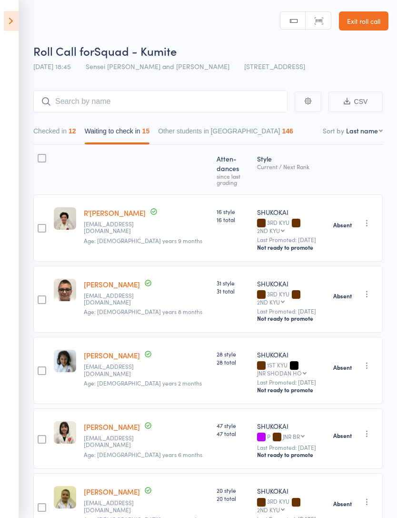
click at [54, 133] on button "Checked in 12" at bounding box center [54, 133] width 43 height 22
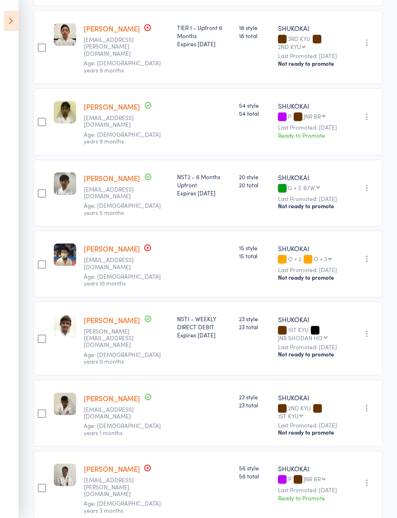
scroll to position [481, 0]
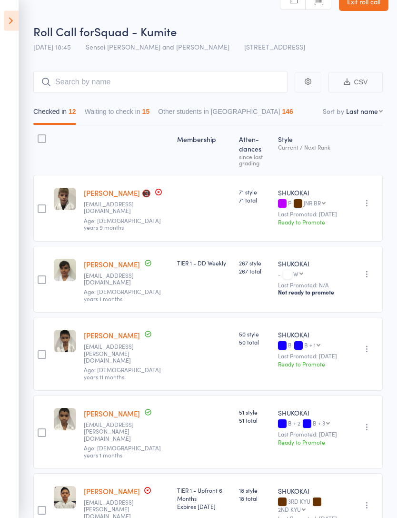
click at [100, 107] on button "Waiting to check in 15" at bounding box center [117, 114] width 65 height 22
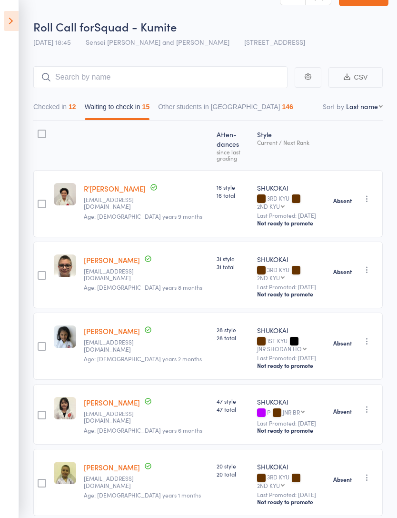
scroll to position [0, 0]
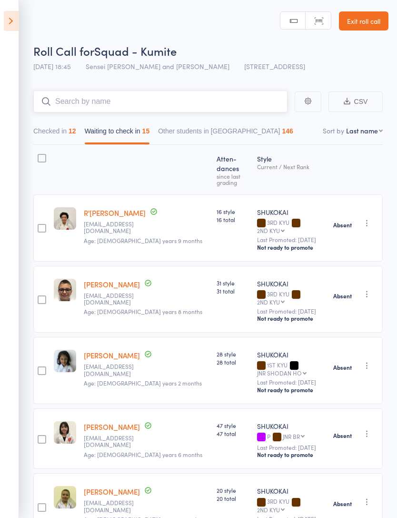
click at [68, 96] on input "search" at bounding box center [160, 101] width 254 height 22
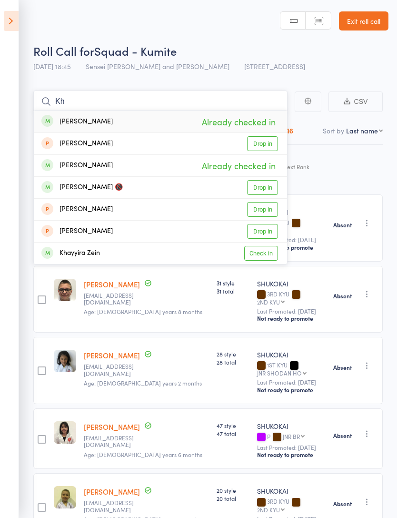
type input "K"
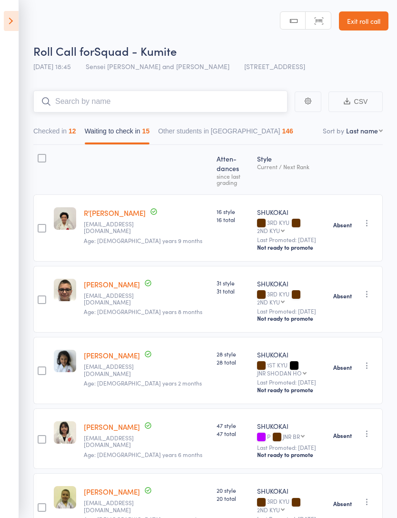
click at [61, 112] on input "search" at bounding box center [160, 101] width 254 height 22
click at [58, 130] on button "Checked in 12" at bounding box center [54, 133] width 43 height 22
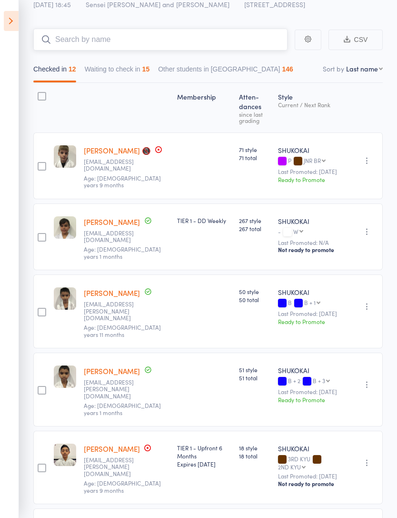
scroll to position [59, 0]
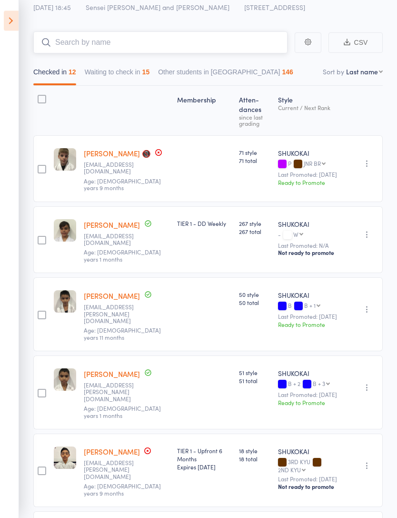
click at [89, 42] on input "search" at bounding box center [160, 43] width 254 height 22
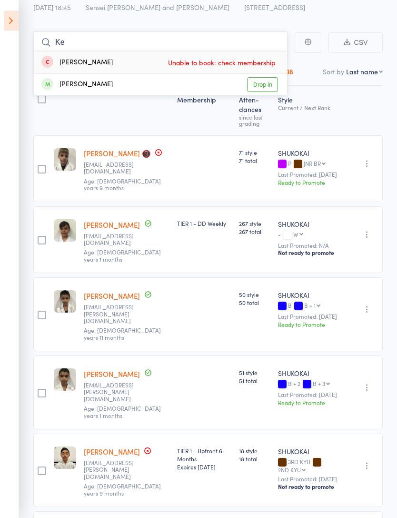
type input "K"
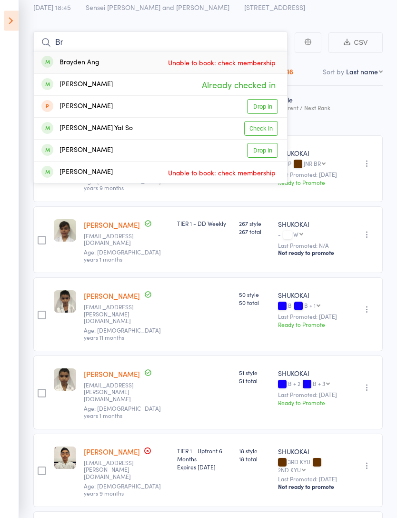
type input "B"
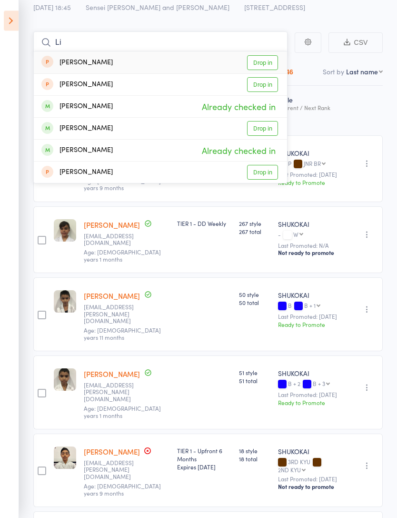
type input "L"
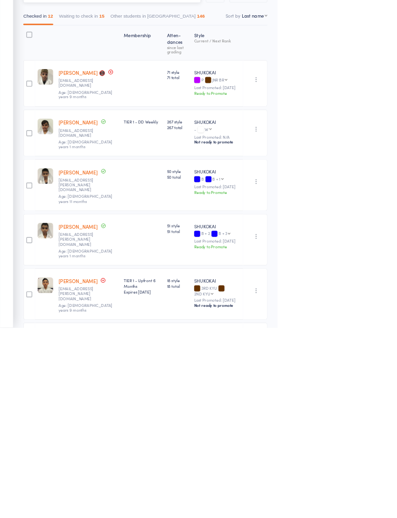
scroll to position [31, 0]
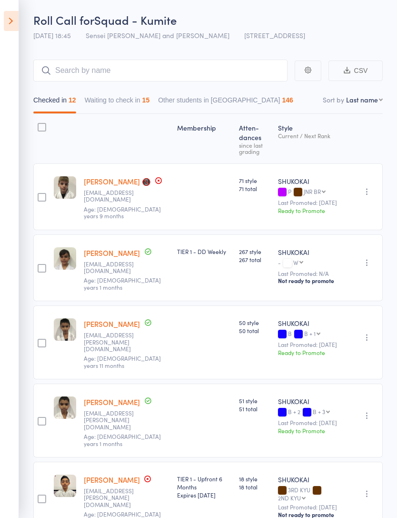
click at [13, 22] on icon at bounding box center [11, 21] width 15 height 20
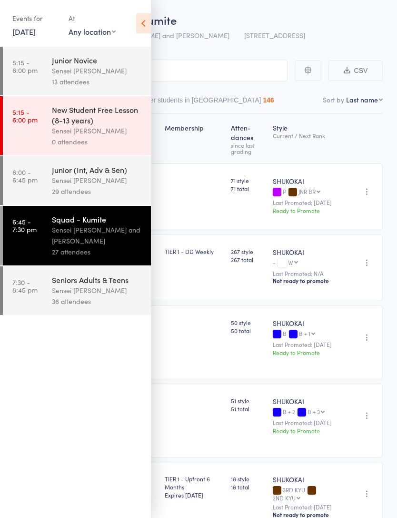
click at [143, 2] on div "Events for 14 Aug, 2025 14 Aug, 2025 August 2025 Sun Mon Tue Wed Thu Fri Sat 31…" at bounding box center [75, 24] width 151 height 48
click at [142, 14] on icon at bounding box center [143, 23] width 15 height 20
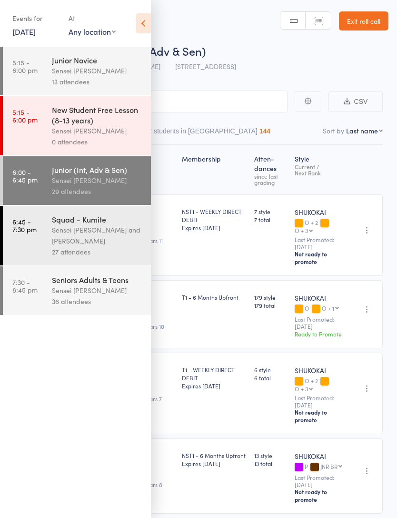
click at [30, 218] on link "6:45 - 7:30 pm Squad - Kumite Sensei Andy H and Sensei Simon Hunt 27 attendees" at bounding box center [77, 236] width 148 height 60
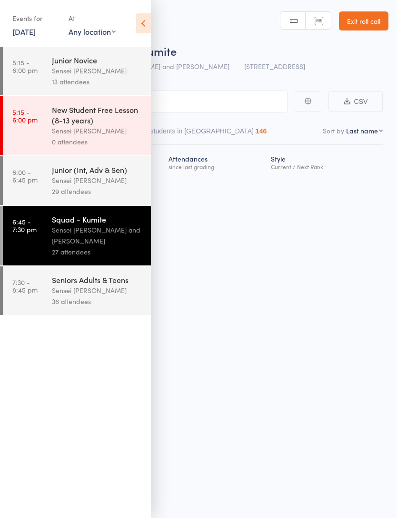
click at [138, 23] on icon at bounding box center [143, 23] width 15 height 20
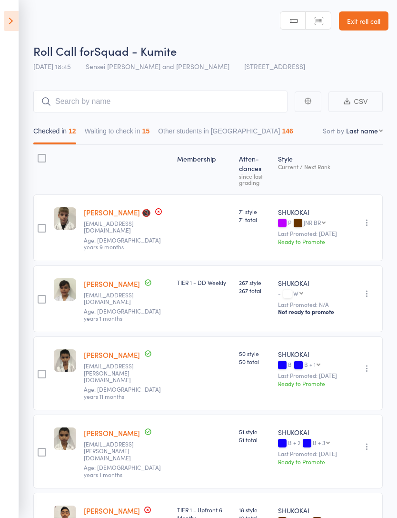
click at [381, 17] on link "Exit roll call" at bounding box center [364, 20] width 50 height 19
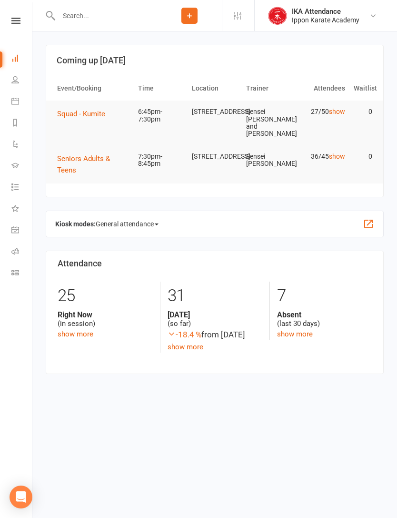
click at [109, 108] on button "Squad - Kumite" at bounding box center [84, 113] width 55 height 11
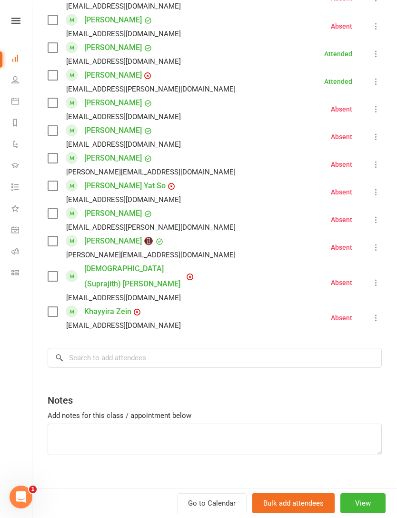
scroll to position [606, 0]
click at [252, 348] on input "search" at bounding box center [215, 358] width 334 height 20
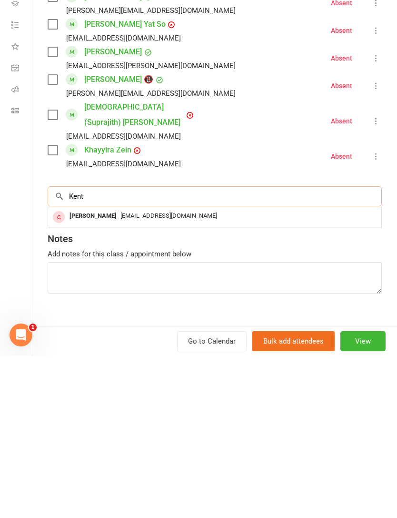
type input "Kent"
click at [331, 371] on div "[EMAIL_ADDRESS][DOMAIN_NAME]" at bounding box center [215, 378] width 326 height 14
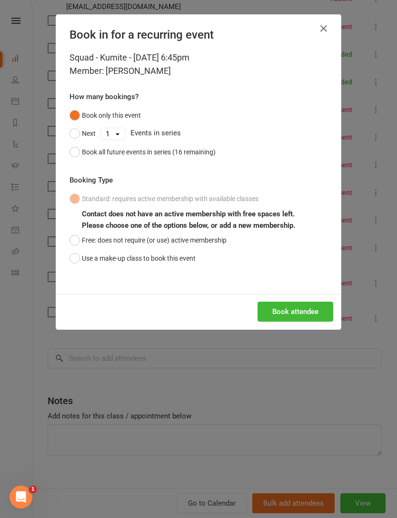
click at [84, 247] on button "Free: does not require (or use) active membership" at bounding box center [148, 240] width 157 height 18
click at [313, 309] on button "Book attendee" at bounding box center [296, 311] width 76 height 20
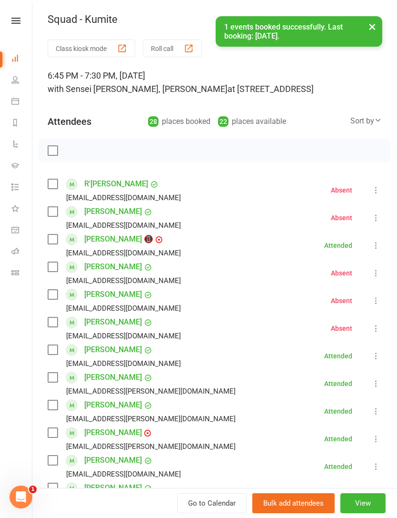
scroll to position [0, 0]
click at [159, 51] on button "Roll call" at bounding box center [172, 49] width 59 height 18
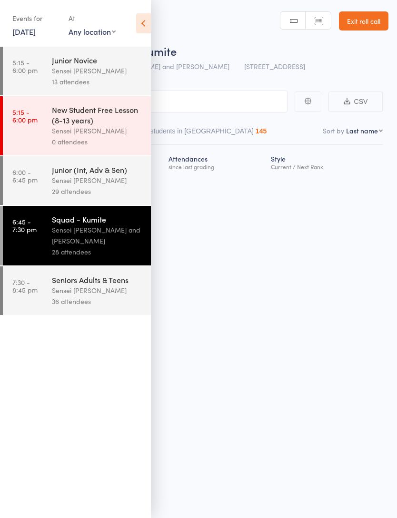
click at [146, 24] on icon at bounding box center [143, 23] width 15 height 20
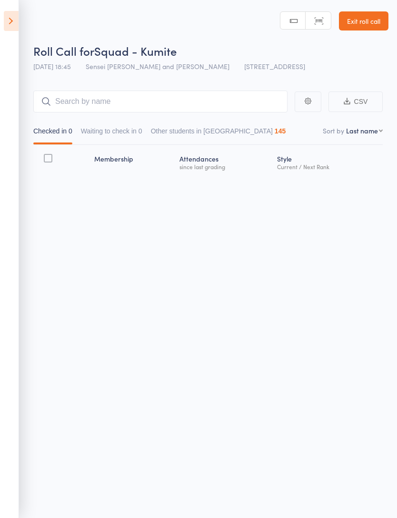
click at [114, 129] on button "Waiting to check in 0" at bounding box center [111, 133] width 61 height 22
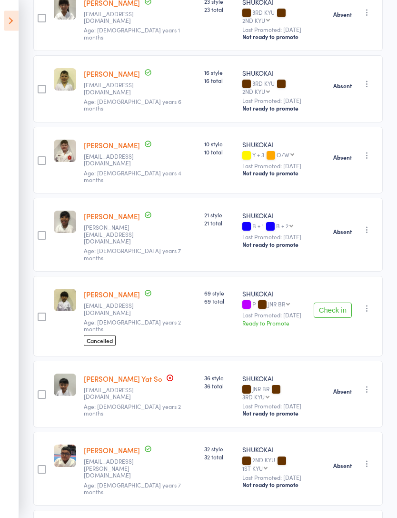
scroll to position [751, 0]
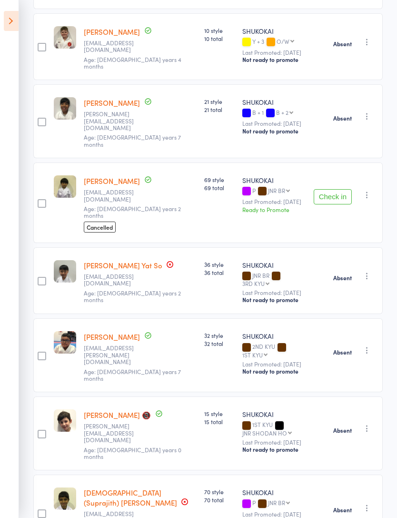
click at [367, 162] on div "Check in Check in Send message Add Note Remove [PERSON_NAME] absent" at bounding box center [346, 202] width 73 height 80
click at [366, 190] on icon "button" at bounding box center [367, 195] width 10 height 10
click at [347, 208] on li "Check in" at bounding box center [333, 214] width 79 height 12
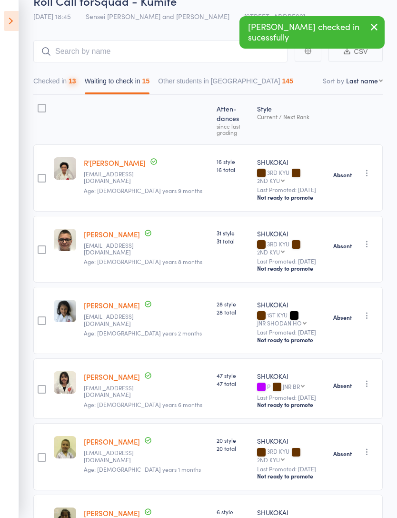
scroll to position [0, 0]
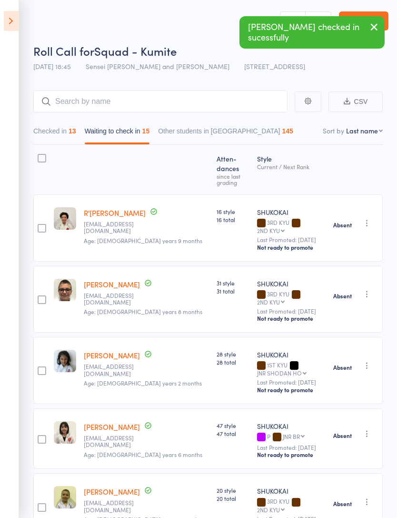
click at [18, 18] on icon at bounding box center [11, 21] width 15 height 20
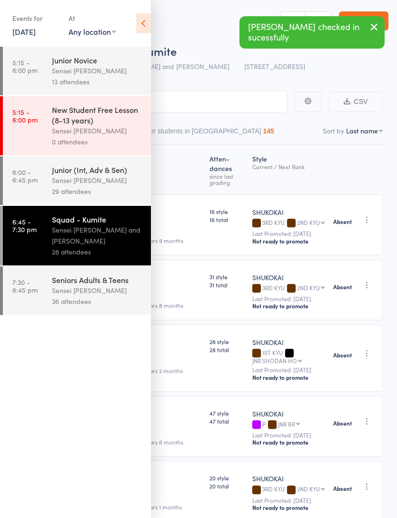
click at [9, 20] on div "Events for 14 Aug, 2025 14 Aug, 2025 August 2025 Sun Mon Tue Wed Thu Fri Sat 31…" at bounding box center [75, 24] width 151 height 48
click at [38, 275] on link "7:30 - 8:45 pm Seniors Adults & Teens Sensei Simon Hunt 36 attendees" at bounding box center [77, 290] width 148 height 49
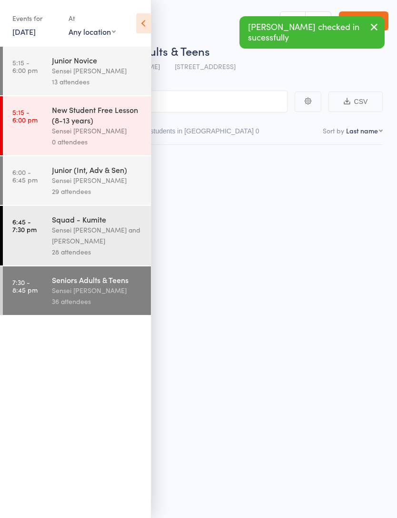
click at [140, 19] on icon at bounding box center [143, 23] width 15 height 20
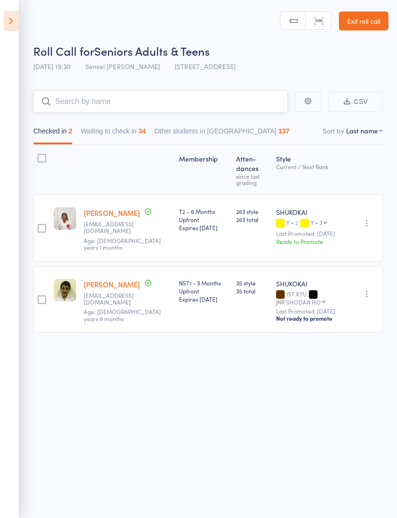
click at [47, 134] on button "Checked in 2" at bounding box center [52, 133] width 39 height 22
click at [91, 135] on button "Waiting to check in 34" at bounding box center [113, 133] width 65 height 22
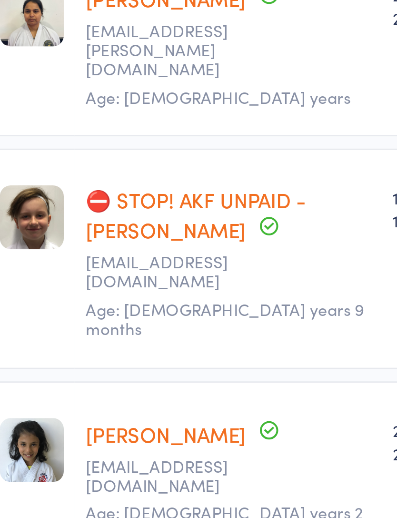
scroll to position [56, 0]
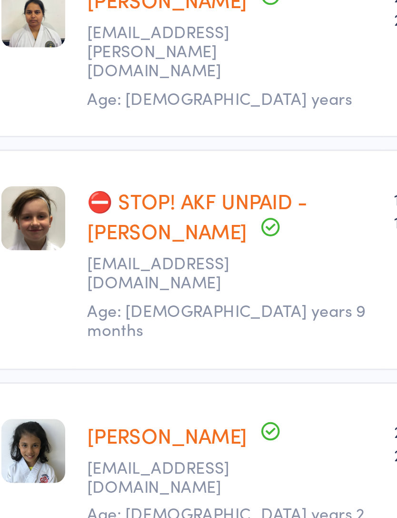
click at [84, 391] on link "⛔ STOP! AKF UNPAID - Slade Buchanan" at bounding box center [122, 401] width 77 height 20
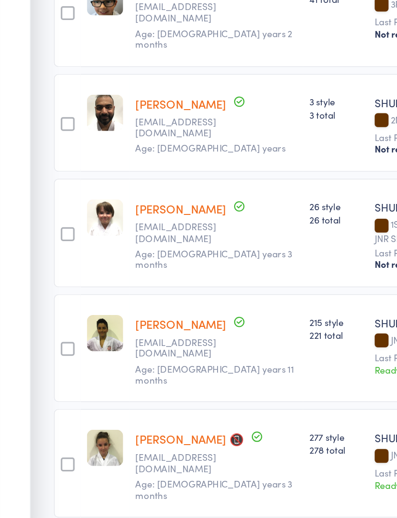
scroll to position [814, 0]
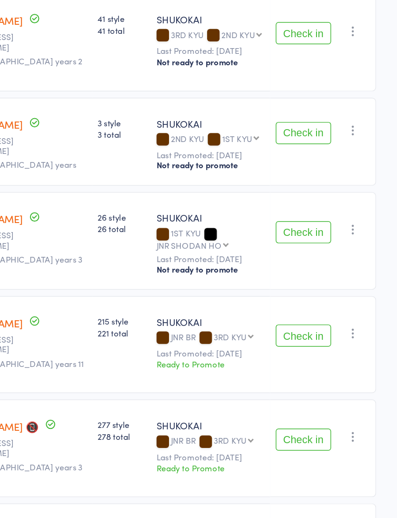
click at [314, 364] on button "Check in" at bounding box center [333, 371] width 38 height 15
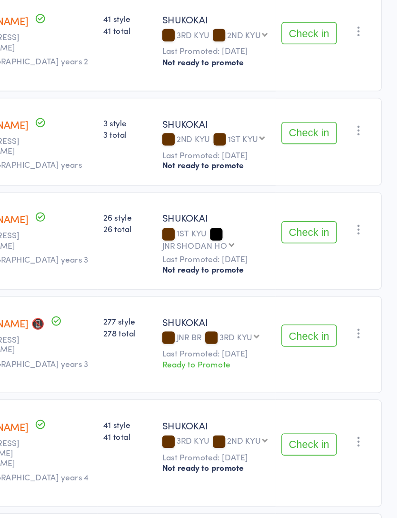
click at [271, 370] on div "3RD KYU 3RD KYU 2ND KYU 1ST KYU JNR SHODAN HO SHODAN HO SHODAN NIDAN" at bounding box center [282, 373] width 22 height 6
click at [261, 369] on div at bounding box center [265, 373] width 9 height 9
click at [232, 370] on div "JNR BR 3RD KYU 3RD KYU 2ND KYU 1ST KYU JNR SHODAN HO SHODAN HO SHODAN NIDAN" at bounding box center [269, 374] width 74 height 8
click at [271, 370] on div "3RD KYU 3RD KYU 2ND KYU 1ST KYU JNR SHODAN HO SHODAN HO SHODAN NIDAN" at bounding box center [282, 373] width 22 height 6
click at [232, 369] on div at bounding box center [236, 373] width 9 height 9
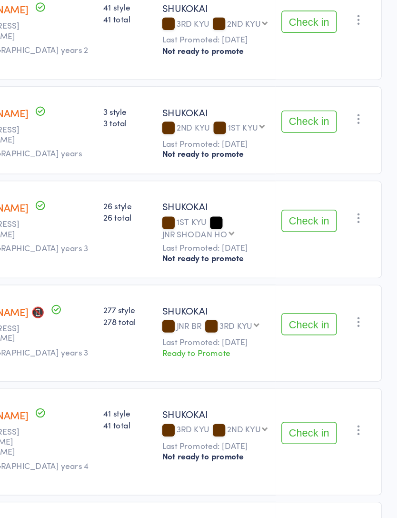
scroll to position [822, 0]
click at [232, 372] on small "Last Promoted: Mar 14, 2021" at bounding box center [269, 375] width 74 height 7
click at [232, 379] on div "Ready to Promote" at bounding box center [269, 383] width 74 height 8
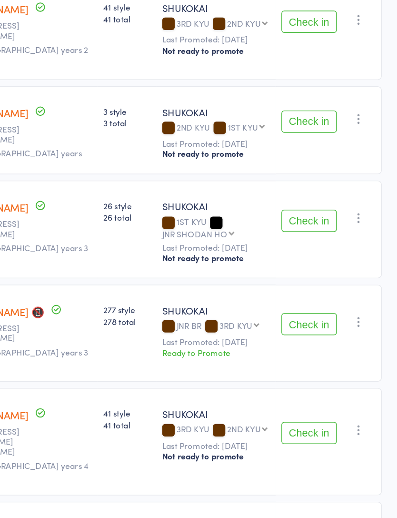
click at [232, 361] on div "JNR BR 3RD KYU 3RD KYU 2ND KYU 1ST KYU JNR SHODAN HO SHODAN HO SHODAN NIDAN" at bounding box center [269, 365] width 74 height 8
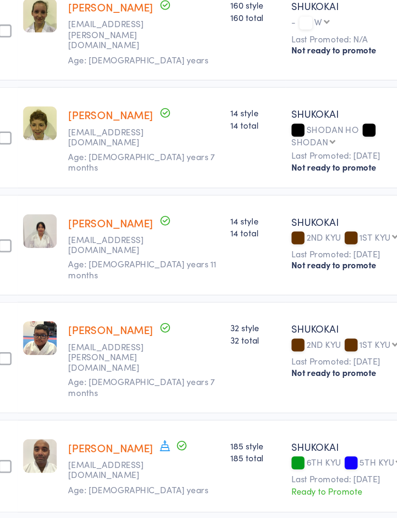
scroll to position [1695, 0]
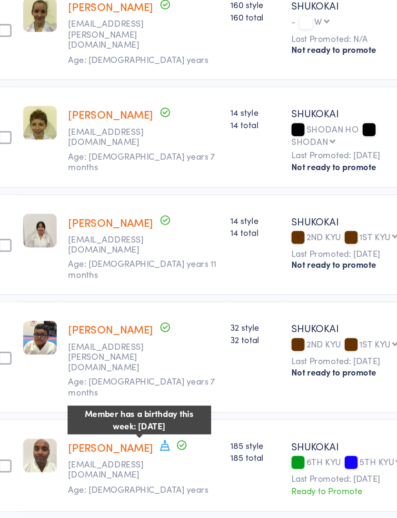
click at [145, 446] on icon at bounding box center [148, 449] width 7 height 7
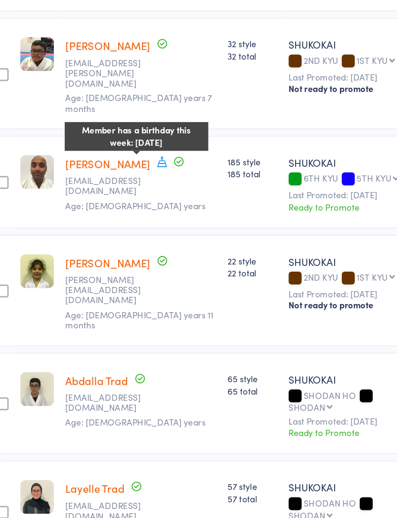
scroll to position [1888, 0]
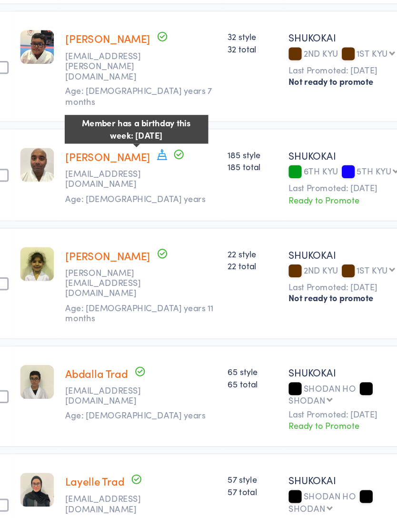
click at [86, 383] on div "Abdalla Trad jokhalil20@gmail.com Age: 19 years" at bounding box center [134, 417] width 108 height 68
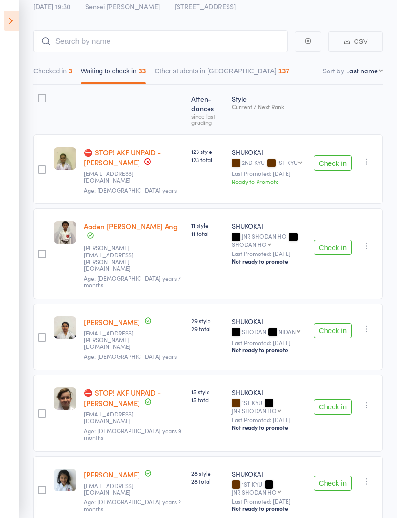
scroll to position [0, 0]
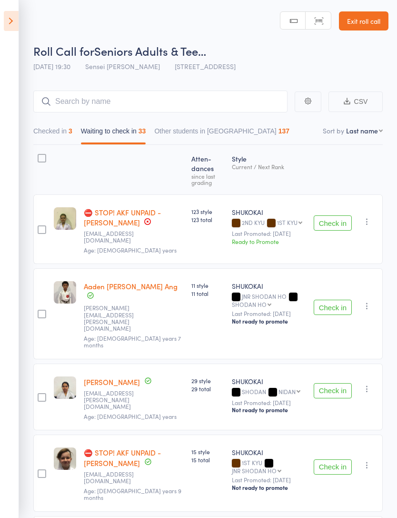
click at [40, 125] on button "Checked in 3" at bounding box center [52, 133] width 39 height 22
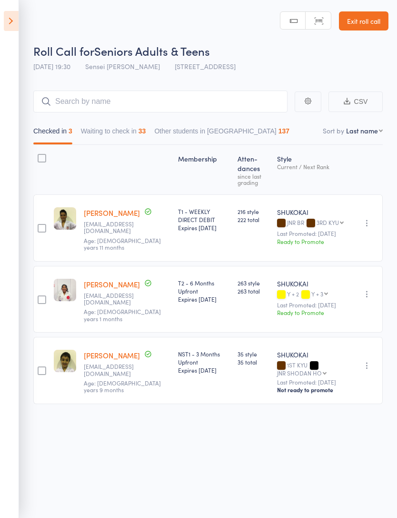
click at [300, 237] on div "Ready to Promote" at bounding box center [310, 241] width 67 height 8
click at [372, 218] on icon "button" at bounding box center [367, 223] width 10 height 10
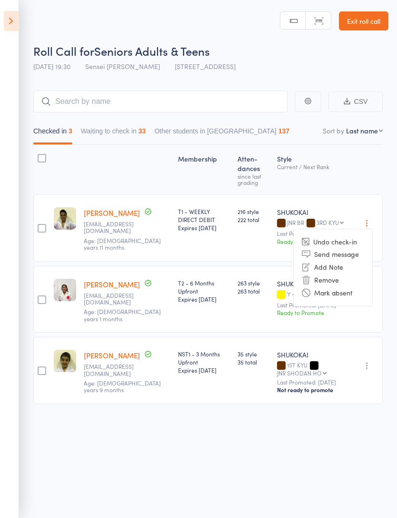
click at [373, 177] on div "Membership Atten­dances since last grading Style Current / Next Rank edit Yasin…" at bounding box center [208, 276] width 350 height 263
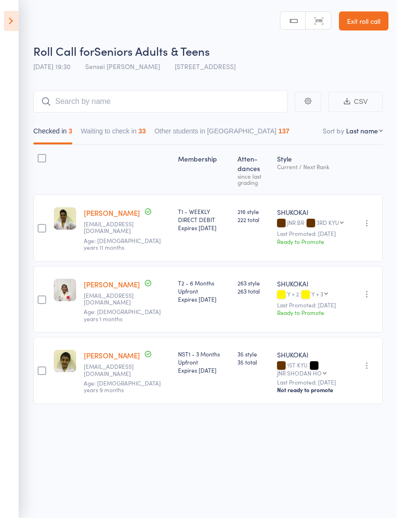
click at [93, 208] on link "[PERSON_NAME]" at bounding box center [112, 213] width 56 height 10
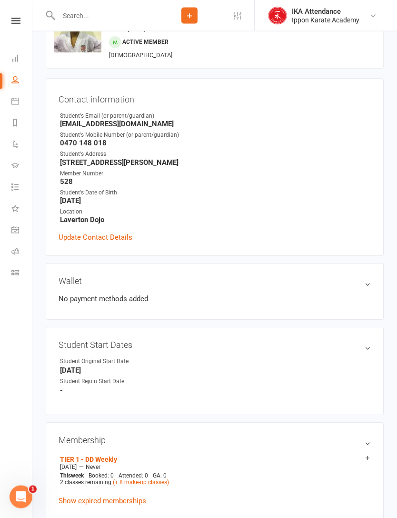
scroll to position [59, 0]
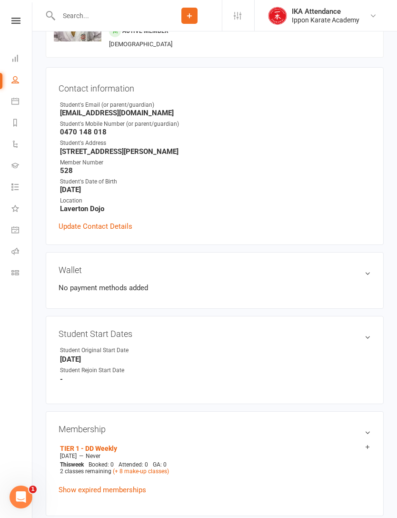
click at [60, 220] on link "Update Contact Details" at bounding box center [96, 225] width 74 height 11
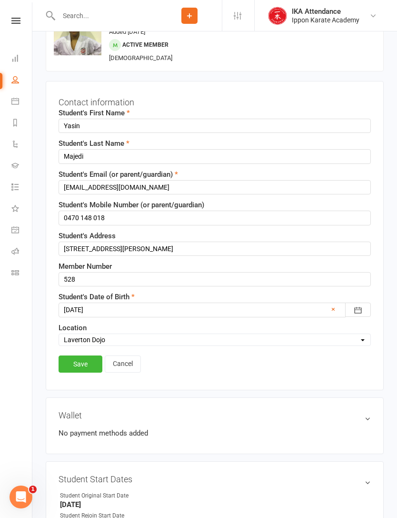
scroll to position [45, 0]
click at [291, 245] on input "[STREET_ADDRESS][PERSON_NAME]" at bounding box center [215, 249] width 312 height 14
type input "96B"
type input "15 [PERSON_NAME] ct"
